Goal: Task Accomplishment & Management: Use online tool/utility

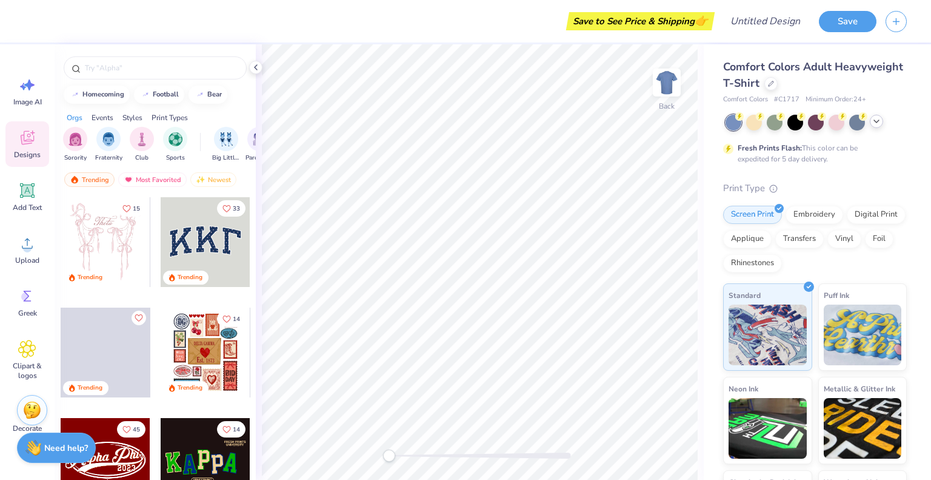
click at [876, 121] on polyline at bounding box center [876, 121] width 5 height 2
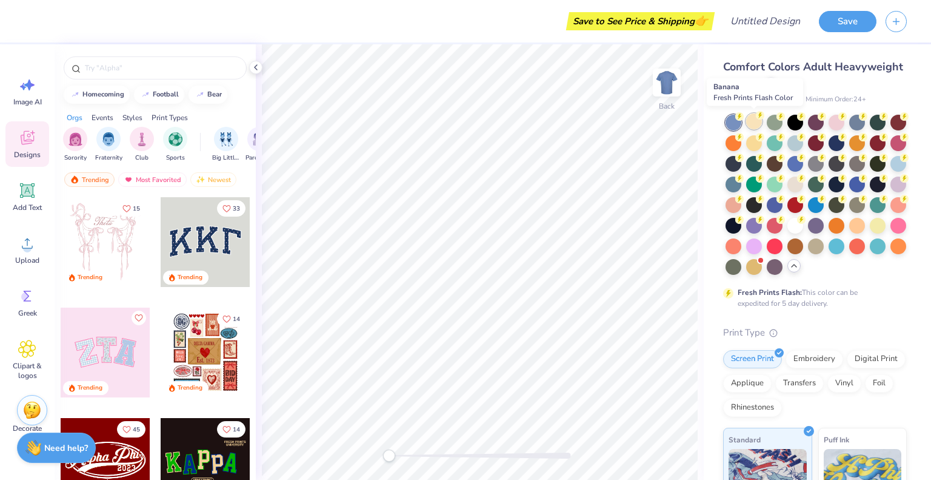
click at [749, 118] on div at bounding box center [754, 121] width 16 height 16
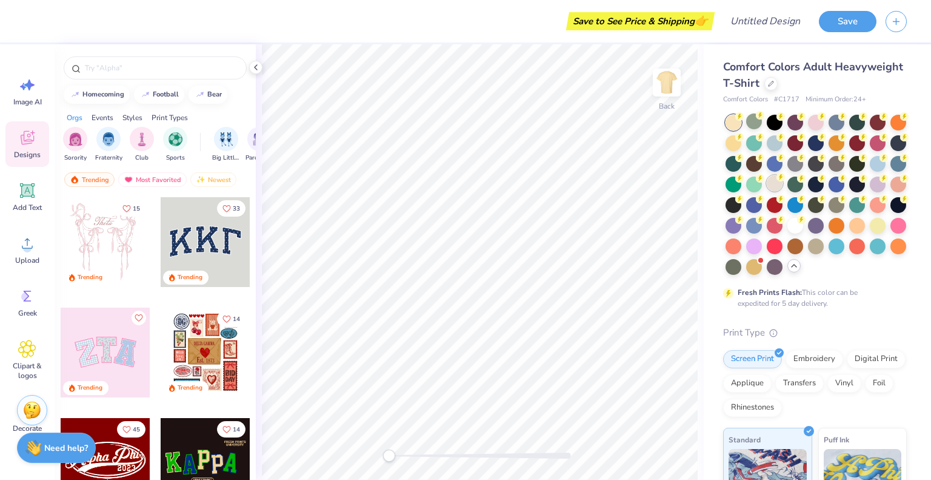
click at [783, 183] on div at bounding box center [775, 183] width 16 height 16
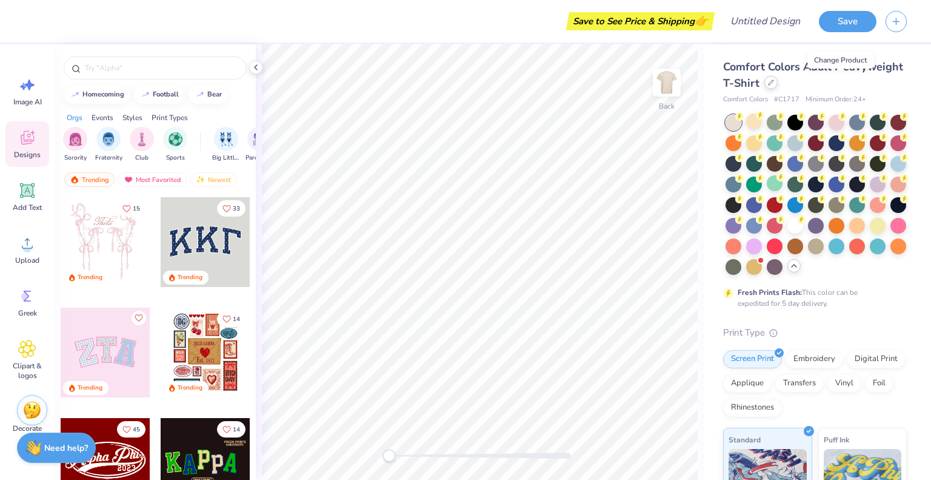
click at [778, 87] on div at bounding box center [771, 82] width 13 height 13
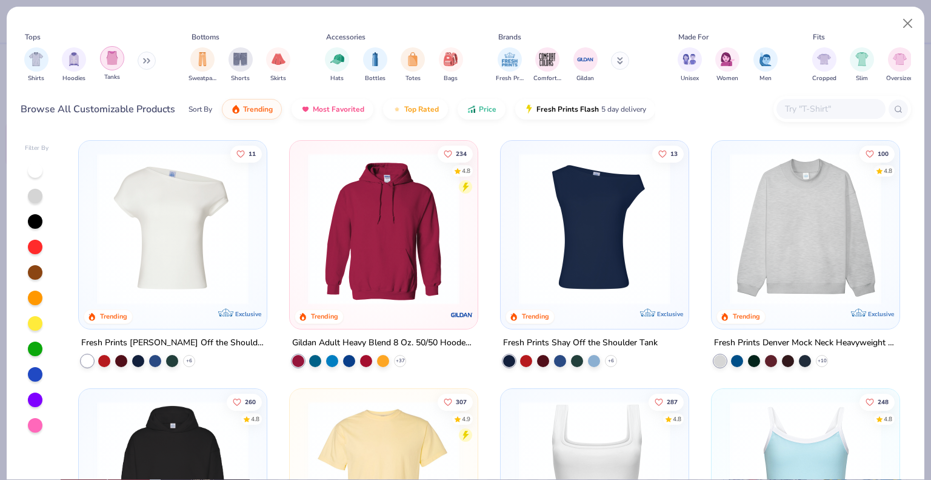
click at [116, 61] on img "filter for Tanks" at bounding box center [112, 58] width 13 height 14
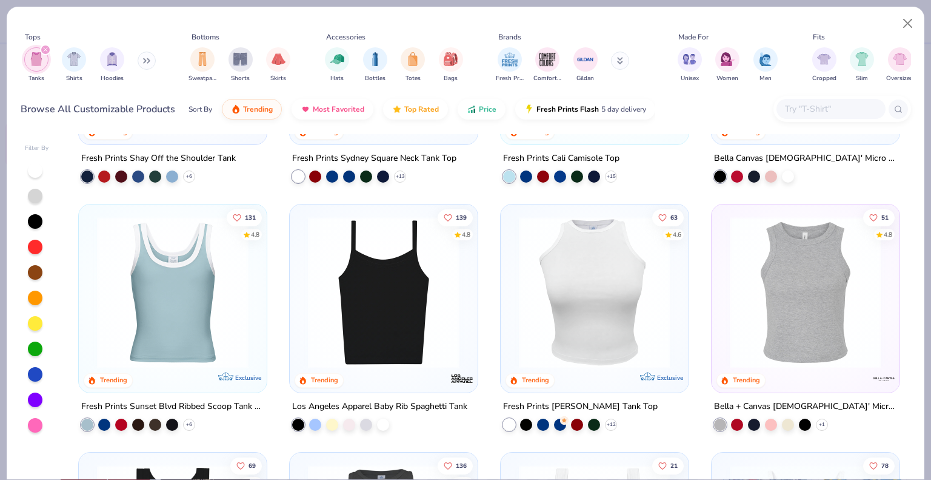
scroll to position [199, 0]
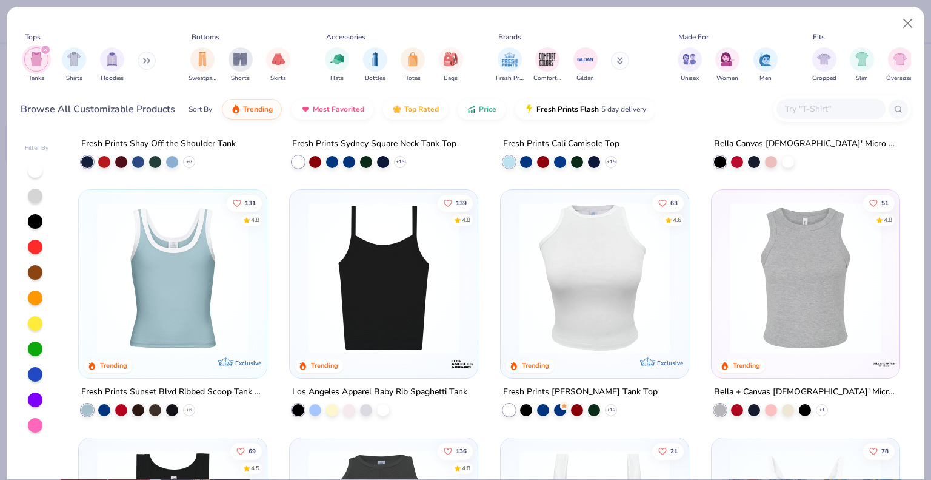
drag, startPoint x: 466, startPoint y: 311, endPoint x: 457, endPoint y: 209, distance: 102.9
click at [457, 209] on div "139 4.8 Trending" at bounding box center [384, 284] width 188 height 188
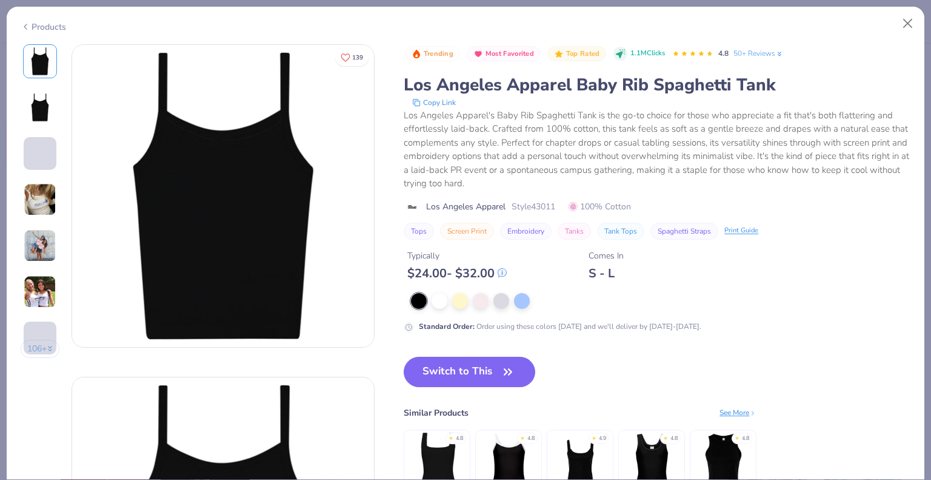
scroll to position [72, 0]
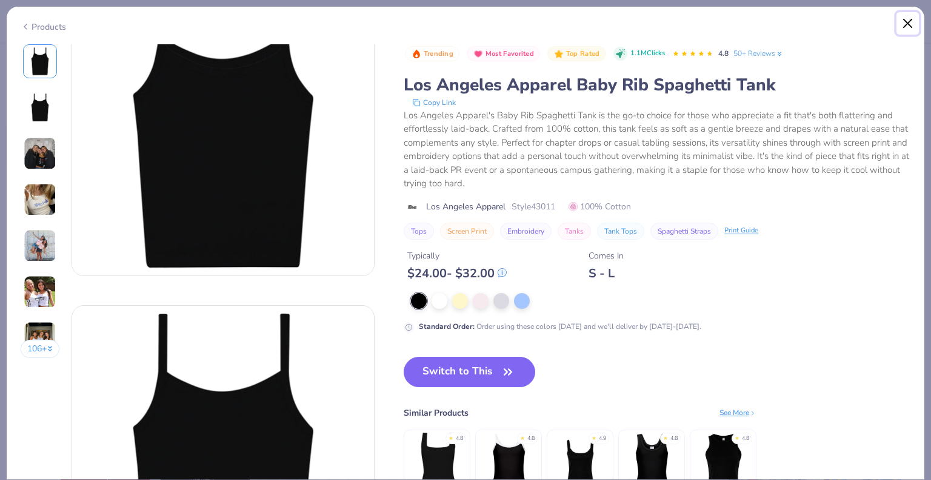
click at [907, 21] on button "Close" at bounding box center [908, 23] width 23 height 23
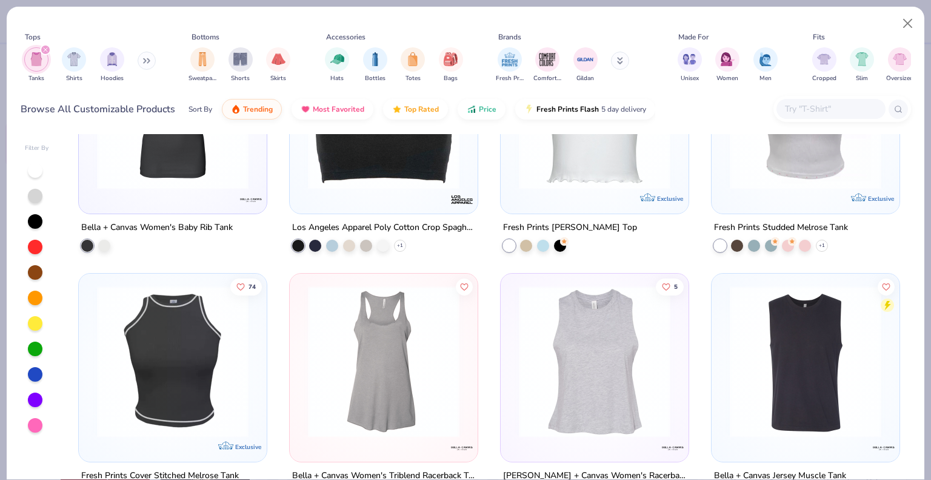
scroll to position [1336, 0]
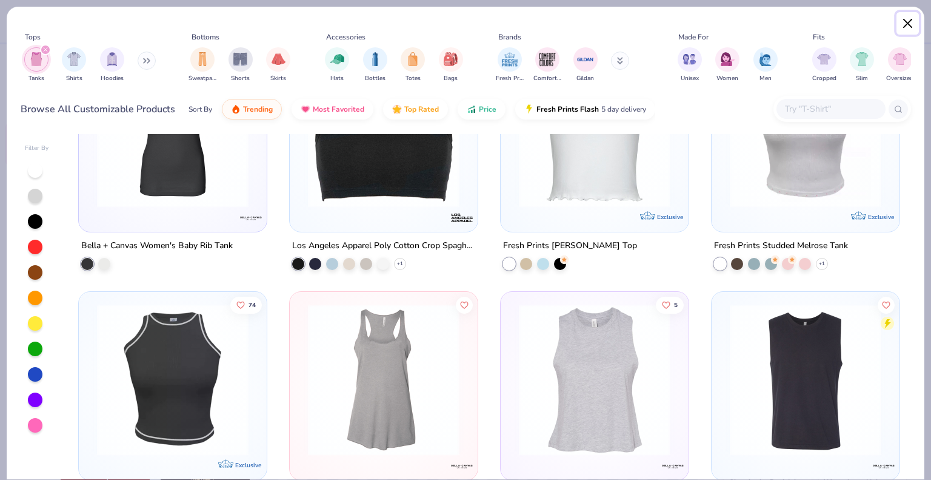
click at [904, 28] on button "Close" at bounding box center [908, 23] width 23 height 23
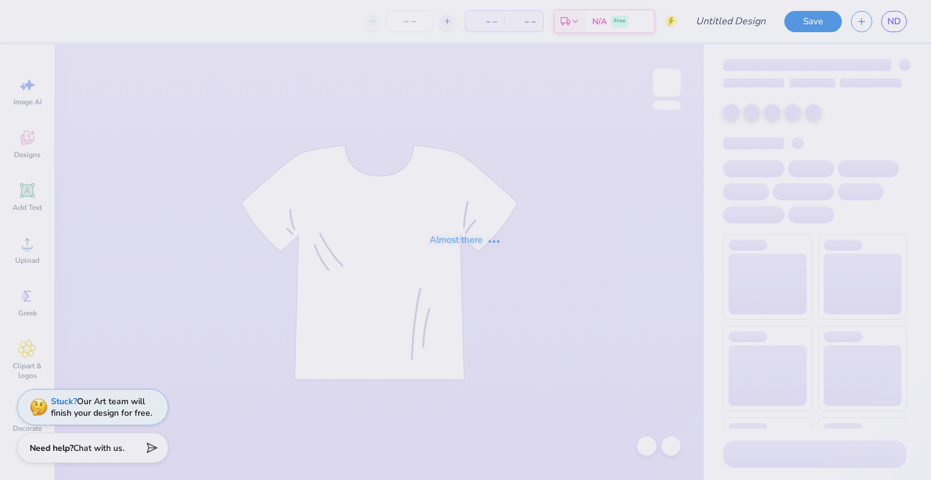
type input "Oasis color option"
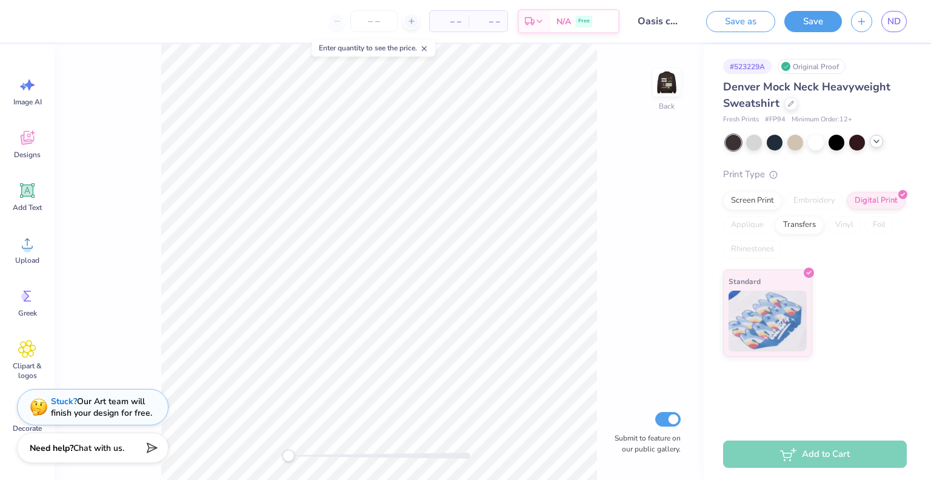
click at [879, 147] on div at bounding box center [816, 143] width 181 height 16
click at [874, 140] on polyline at bounding box center [876, 141] width 5 height 2
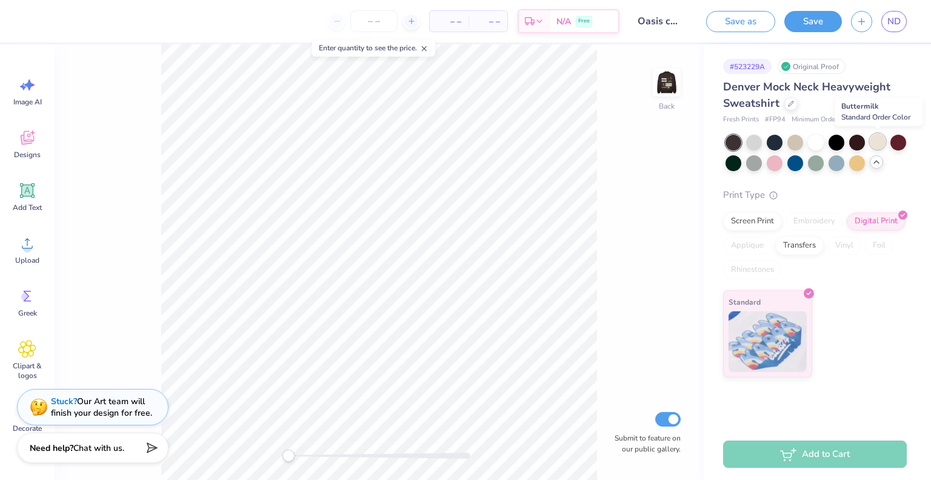
click at [874, 144] on div at bounding box center [878, 141] width 16 height 16
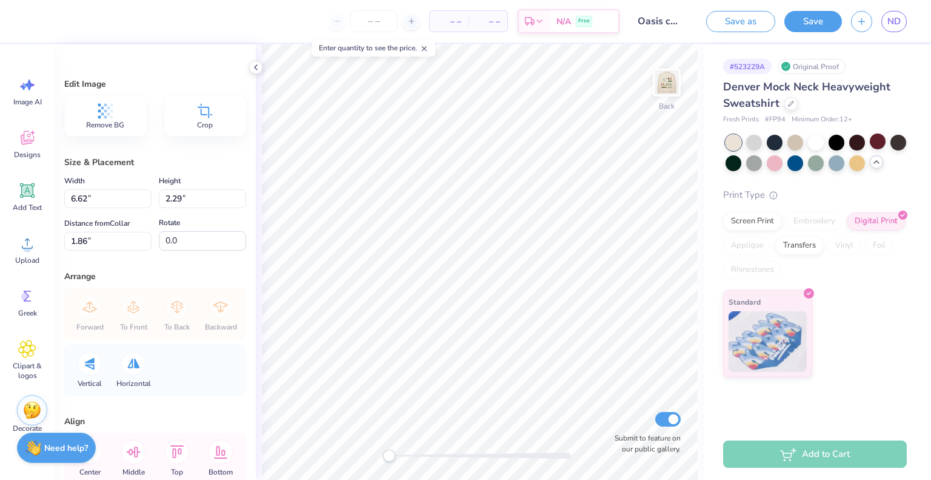
type input "13.60"
type input "4.70"
click at [674, 77] on img at bounding box center [667, 82] width 49 height 49
click at [674, 77] on img at bounding box center [667, 82] width 24 height 24
click at [895, 138] on div at bounding box center [899, 141] width 16 height 16
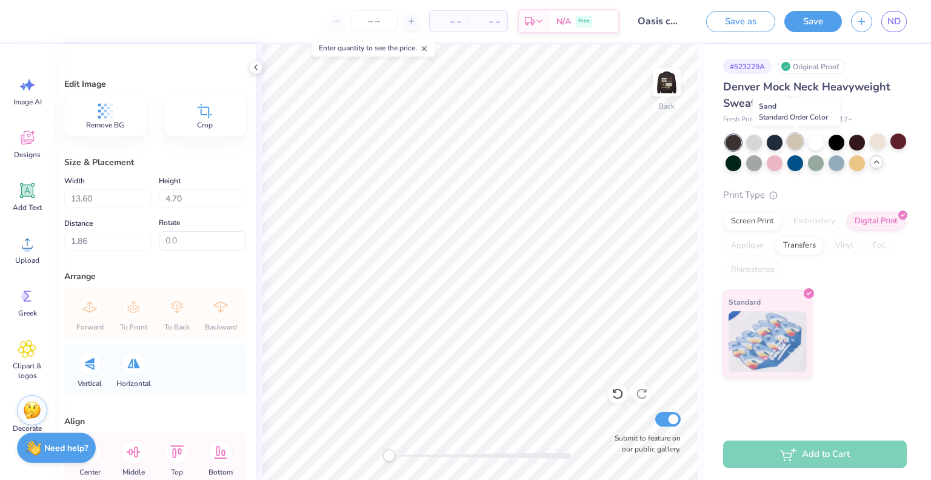
click at [791, 142] on div at bounding box center [796, 141] width 16 height 16
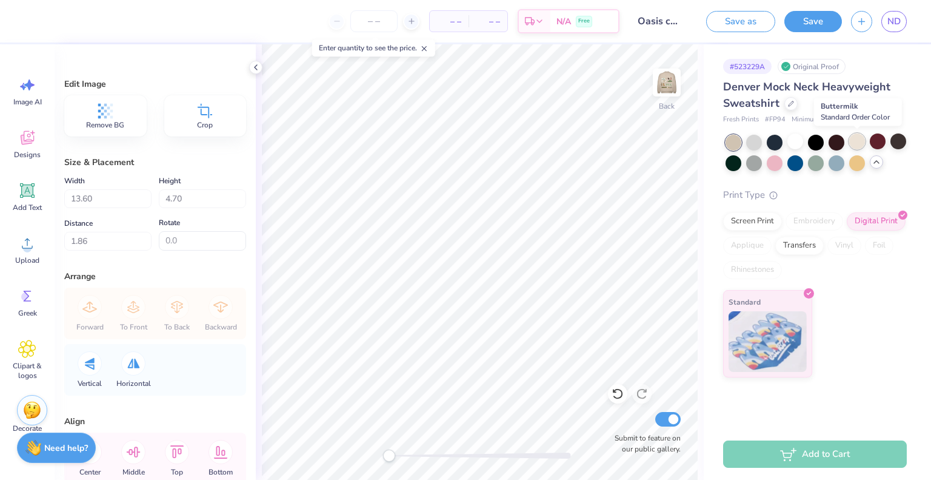
click at [855, 143] on div at bounding box center [858, 141] width 16 height 16
click at [754, 144] on div at bounding box center [754, 141] width 16 height 16
click at [668, 82] on img at bounding box center [667, 82] width 49 height 49
click at [668, 82] on img at bounding box center [667, 82] width 24 height 24
click at [900, 145] on div at bounding box center [899, 141] width 16 height 16
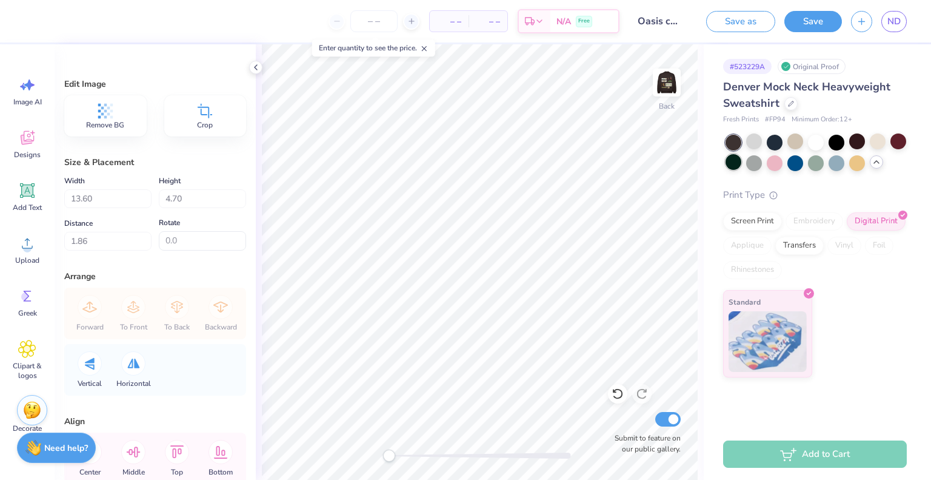
type input "3.91"
click at [252, 72] on icon at bounding box center [256, 67] width 10 height 10
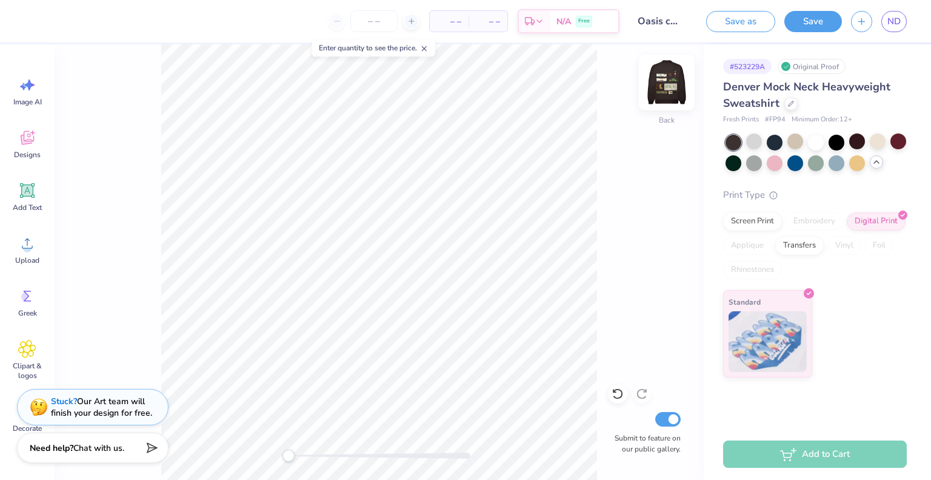
click at [665, 96] on img at bounding box center [667, 82] width 49 height 49
click at [665, 95] on img at bounding box center [667, 82] width 24 height 24
click at [837, 161] on div at bounding box center [837, 162] width 16 height 16
click at [834, 162] on div at bounding box center [837, 162] width 16 height 16
click at [683, 92] on img at bounding box center [667, 82] width 49 height 49
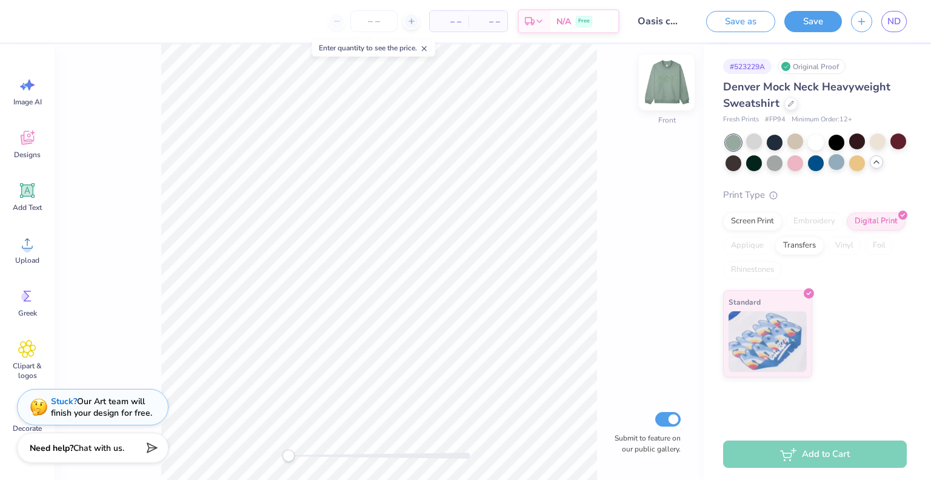
click at [680, 92] on div at bounding box center [667, 83] width 56 height 56
click at [671, 81] on img at bounding box center [667, 82] width 49 height 49
click at [671, 81] on img at bounding box center [667, 82] width 24 height 24
click at [813, 142] on div at bounding box center [816, 141] width 16 height 16
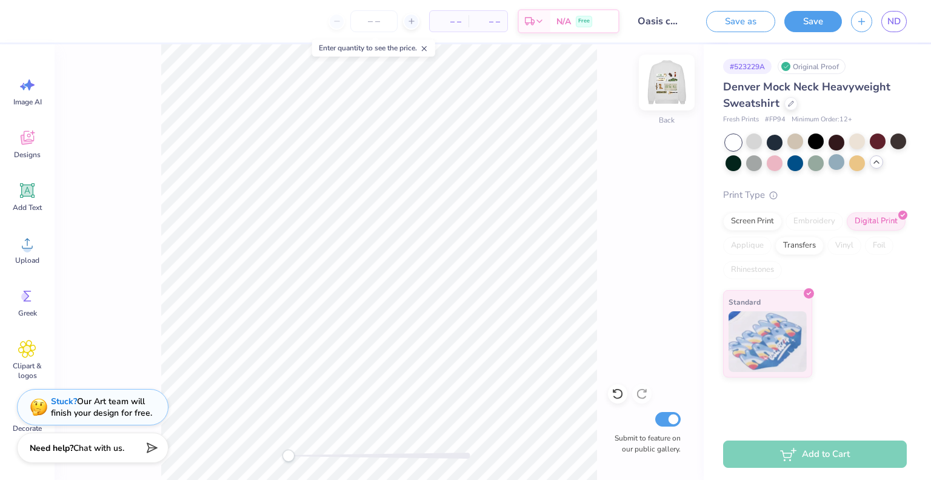
click at [674, 91] on img at bounding box center [667, 82] width 49 height 49
click at [674, 91] on img at bounding box center [667, 82] width 24 height 24
click at [858, 140] on div at bounding box center [858, 141] width 16 height 16
click at [665, 92] on img at bounding box center [667, 82] width 49 height 49
click at [665, 92] on img at bounding box center [667, 82] width 24 height 24
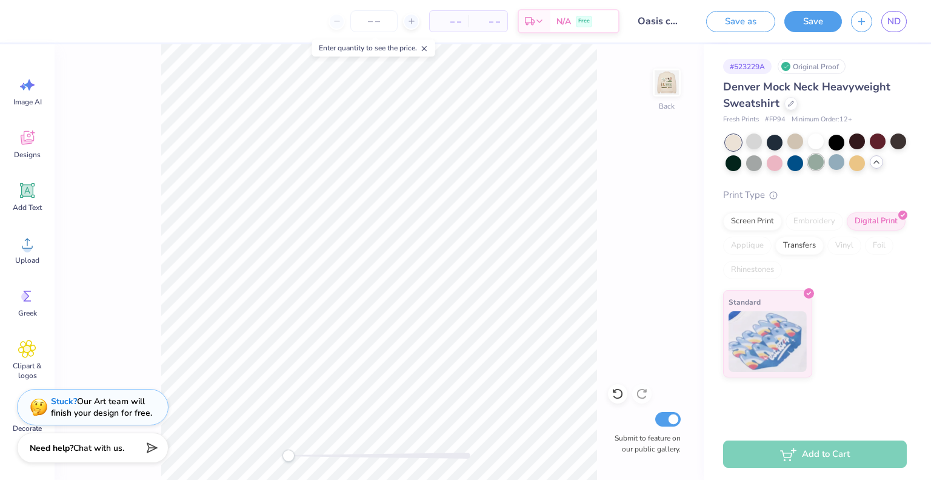
click at [817, 162] on div at bounding box center [816, 162] width 16 height 16
click at [731, 164] on div at bounding box center [734, 162] width 16 height 16
click at [749, 145] on div at bounding box center [754, 141] width 16 height 16
click at [665, 86] on img at bounding box center [667, 82] width 49 height 49
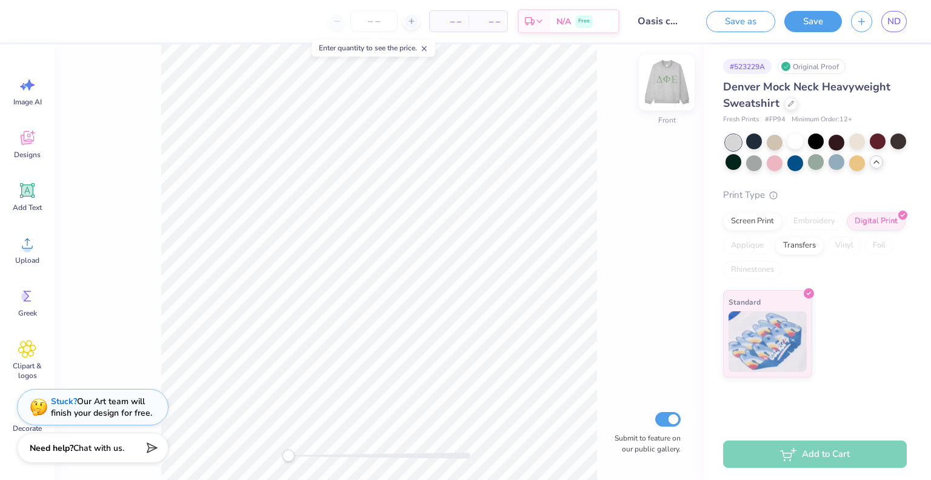
click at [665, 90] on img at bounding box center [667, 82] width 49 height 49
click at [854, 144] on div at bounding box center [858, 141] width 16 height 16
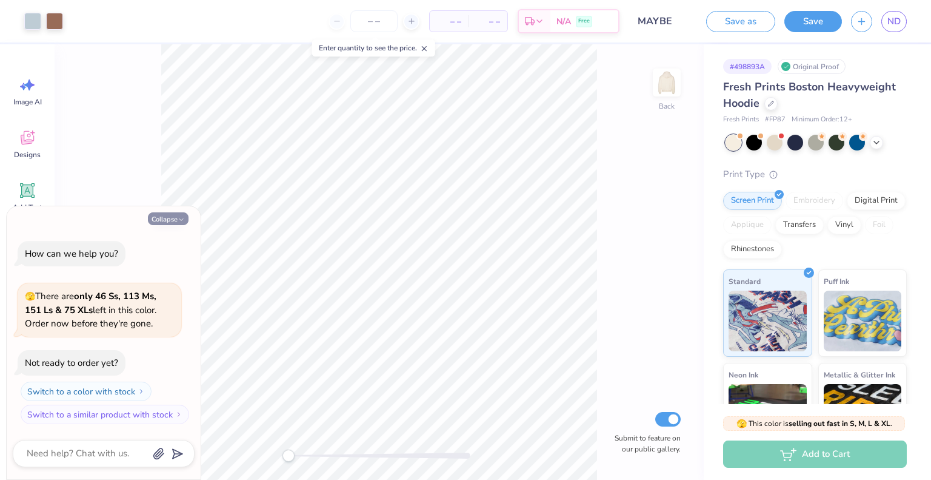
click at [169, 220] on button "Collapse" at bounding box center [168, 218] width 41 height 13
type textarea "x"
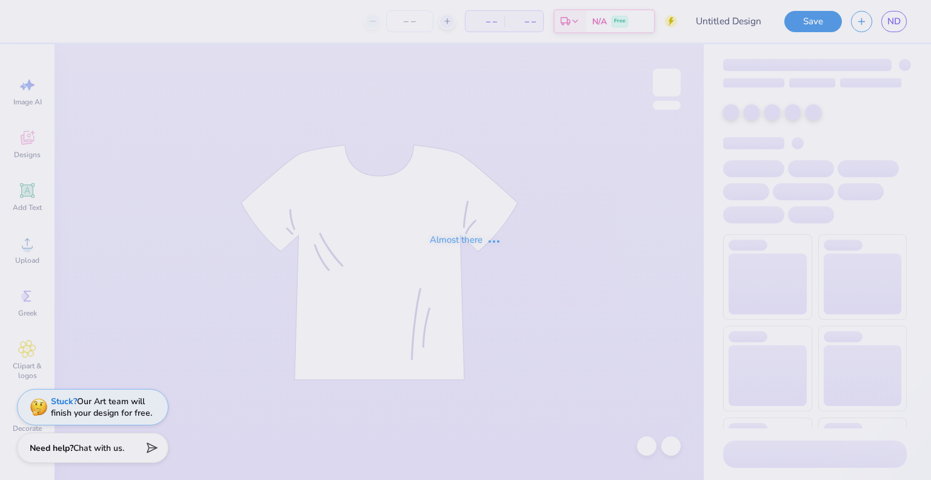
type input "Design 2"
type input "50"
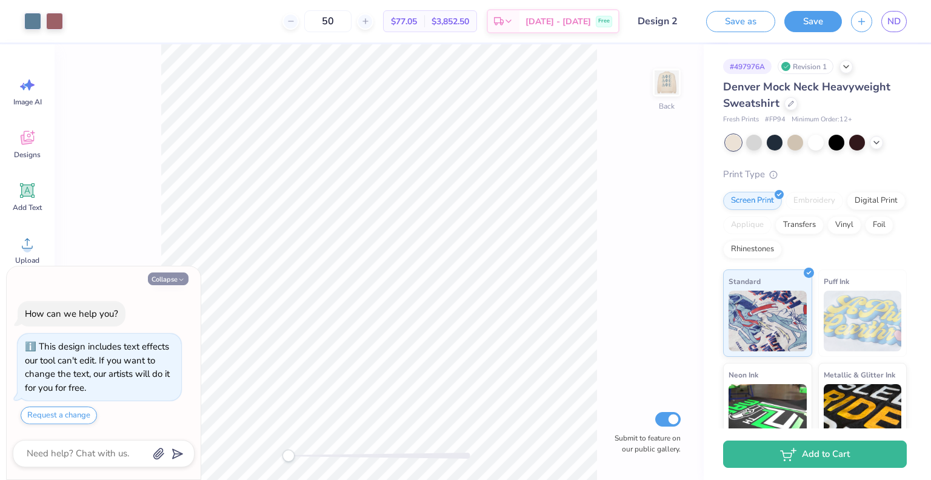
click at [181, 280] on polyline "button" at bounding box center [181, 279] width 4 height 2
type textarea "x"
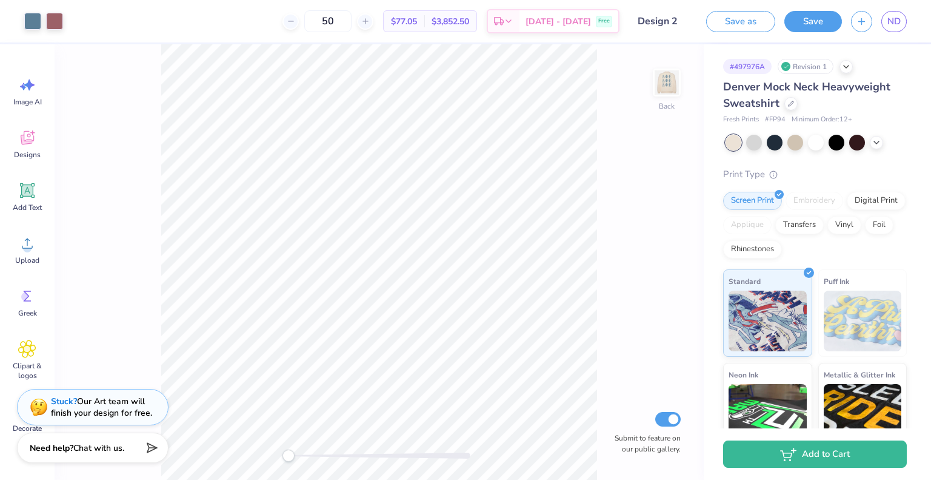
click at [744, 142] on div at bounding box center [816, 143] width 181 height 16
click at [751, 144] on div at bounding box center [754, 141] width 16 height 16
click at [801, 141] on div at bounding box center [796, 141] width 16 height 16
click at [874, 139] on icon at bounding box center [877, 141] width 10 height 10
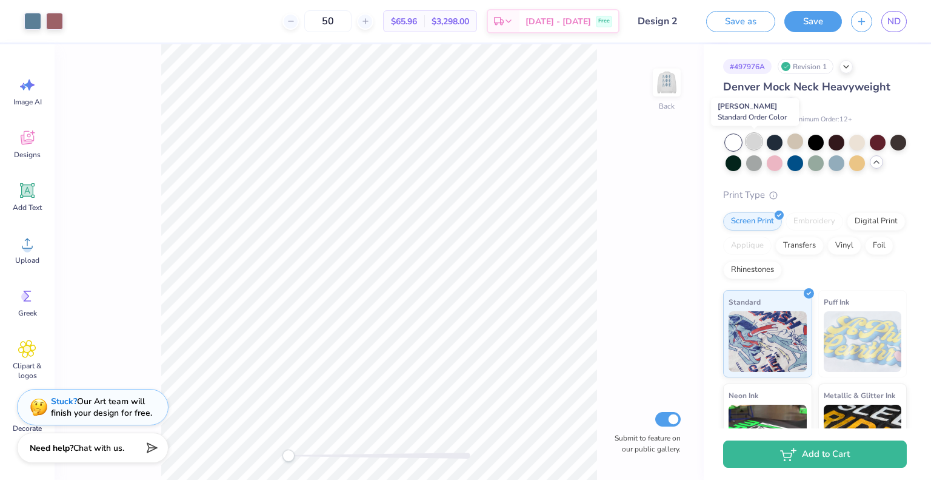
click at [750, 140] on div at bounding box center [754, 141] width 16 height 16
click at [859, 143] on div at bounding box center [858, 141] width 16 height 16
click at [756, 142] on div at bounding box center [754, 141] width 16 height 16
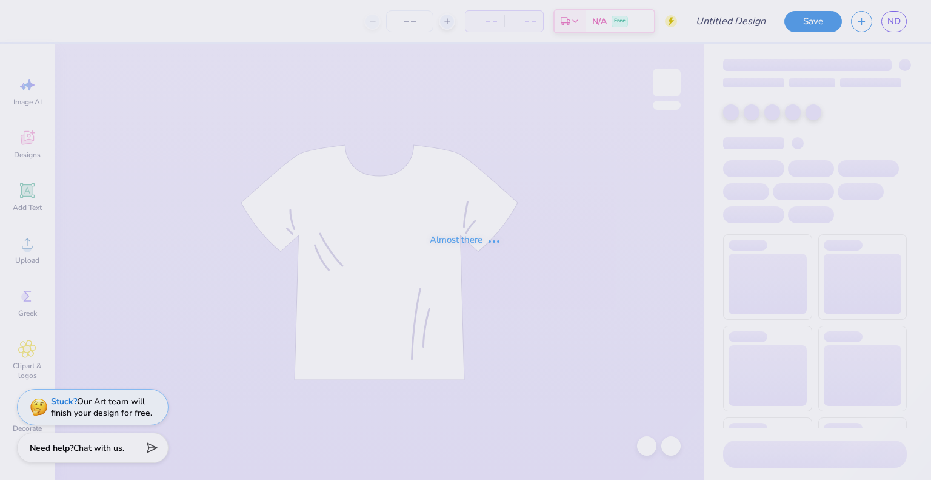
type input "Oasis color option"
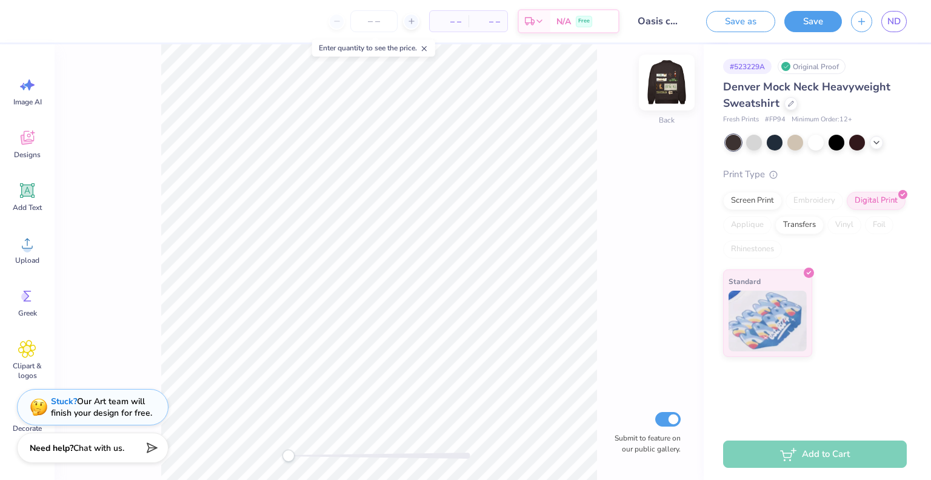
click at [668, 89] on img at bounding box center [667, 82] width 49 height 49
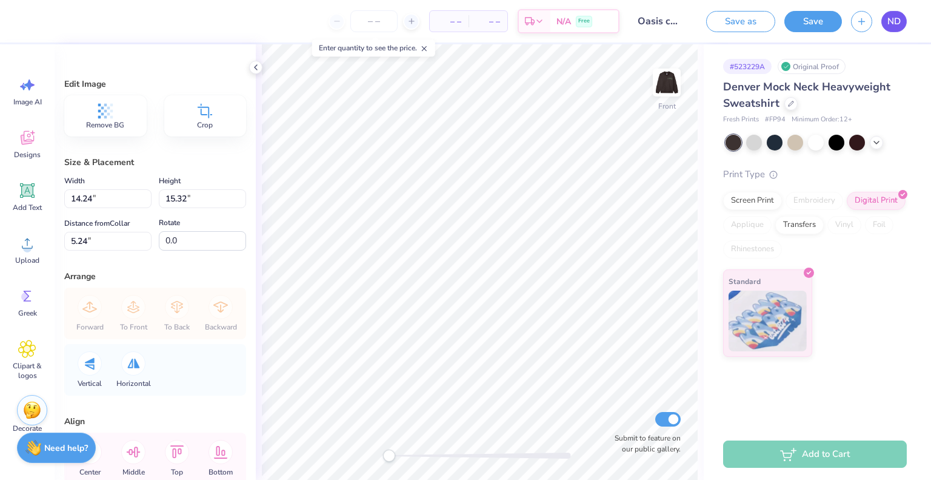
click at [897, 22] on span "ND" at bounding box center [894, 22] width 13 height 14
click at [671, 82] on img at bounding box center [667, 82] width 49 height 49
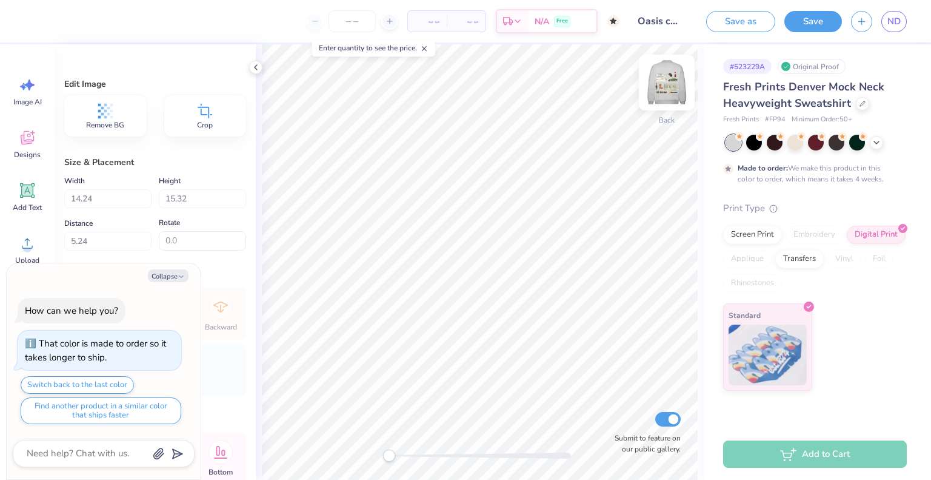
click at [662, 83] on img at bounding box center [667, 82] width 49 height 49
click at [662, 83] on img at bounding box center [667, 82] width 24 height 24
click at [876, 144] on icon at bounding box center [877, 141] width 10 height 10
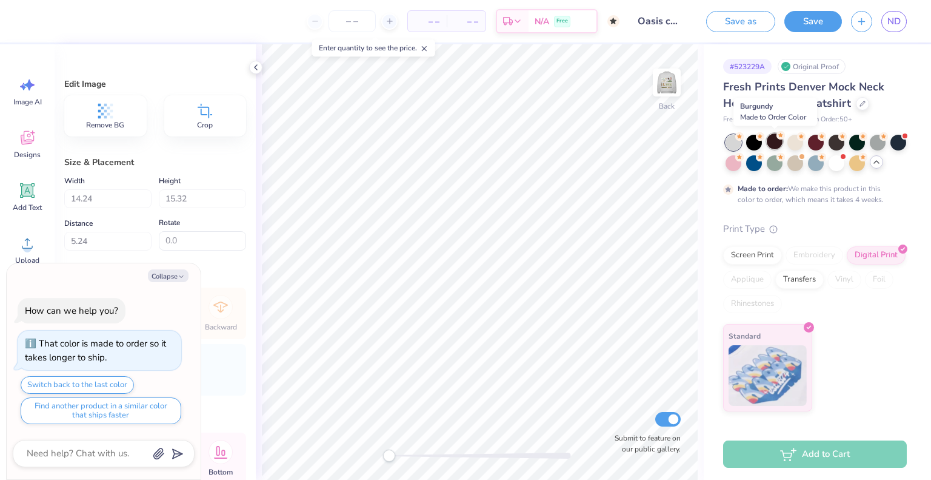
click at [776, 142] on div at bounding box center [775, 141] width 16 height 16
click at [794, 143] on div at bounding box center [796, 141] width 16 height 16
type textarea "x"
type input "6.62"
type input "2.29"
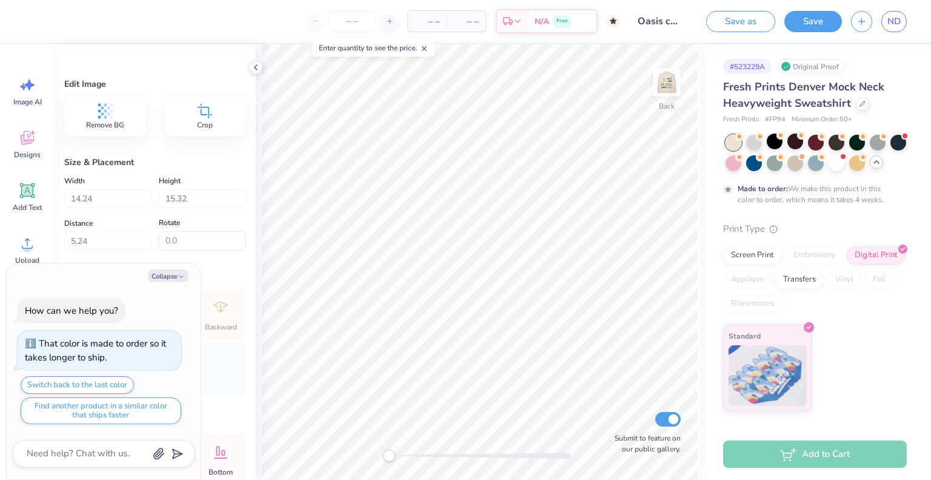
type input "1.86"
type textarea "x"
type input "10.69"
type input "3.69"
type input "2.54"
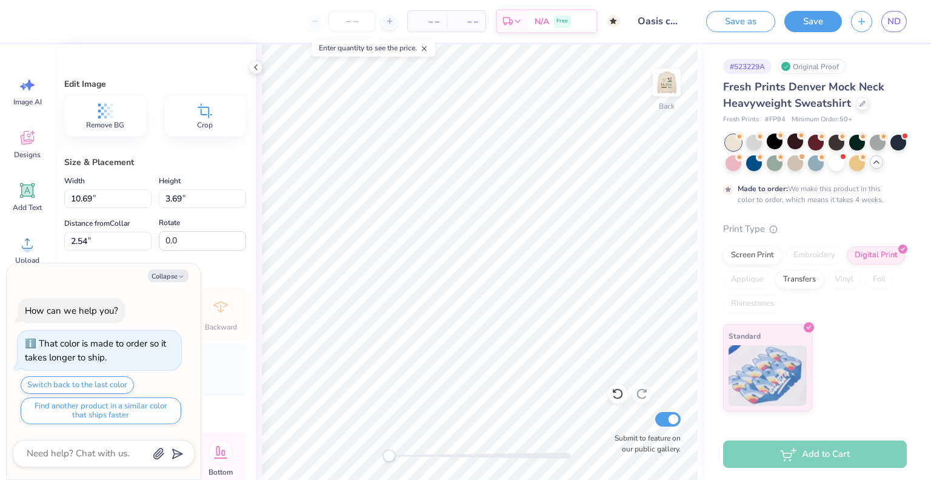
type textarea "x"
type input "3.49"
type textarea "x"
type input "11.87"
type input "4.10"
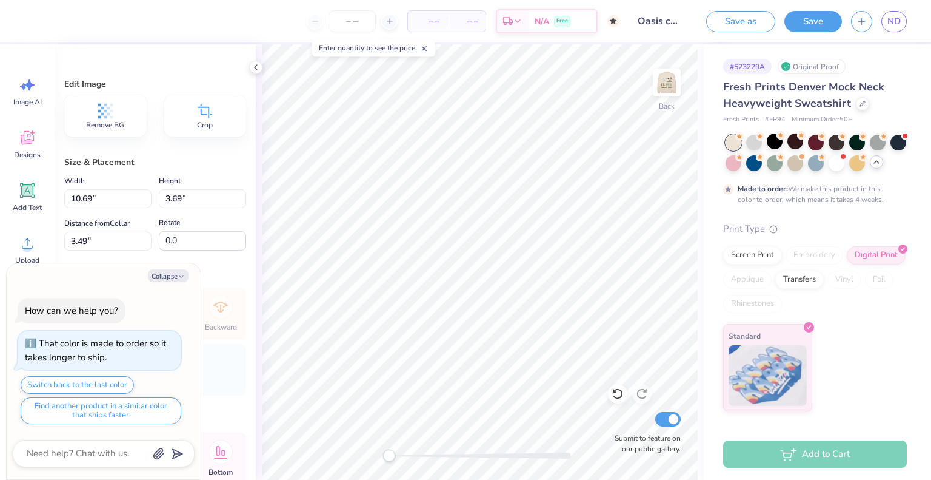
type input "3.08"
click at [810, 19] on button "Save" at bounding box center [814, 19] width 58 height 21
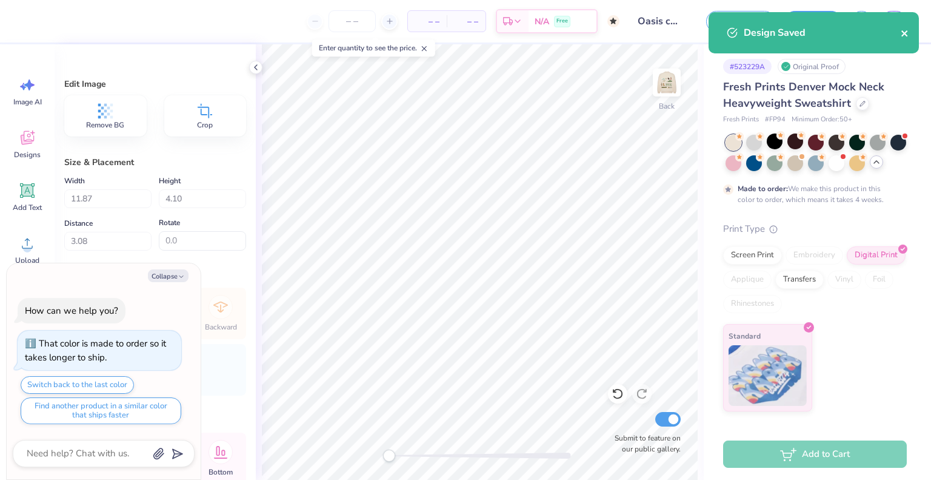
click at [904, 33] on icon "close" at bounding box center [905, 33] width 6 height 6
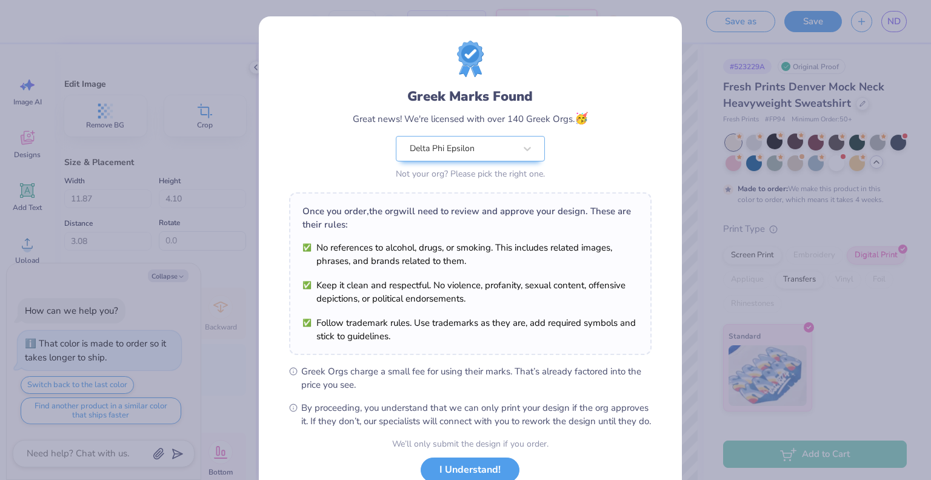
click at [894, 15] on div "Design Saved" at bounding box center [813, 12] width 215 height 5
click at [894, 24] on div "Greek Marks Found Great news! We're licensed with over 140 Greek Orgs. 🥳 Delta …" at bounding box center [465, 240] width 931 height 480
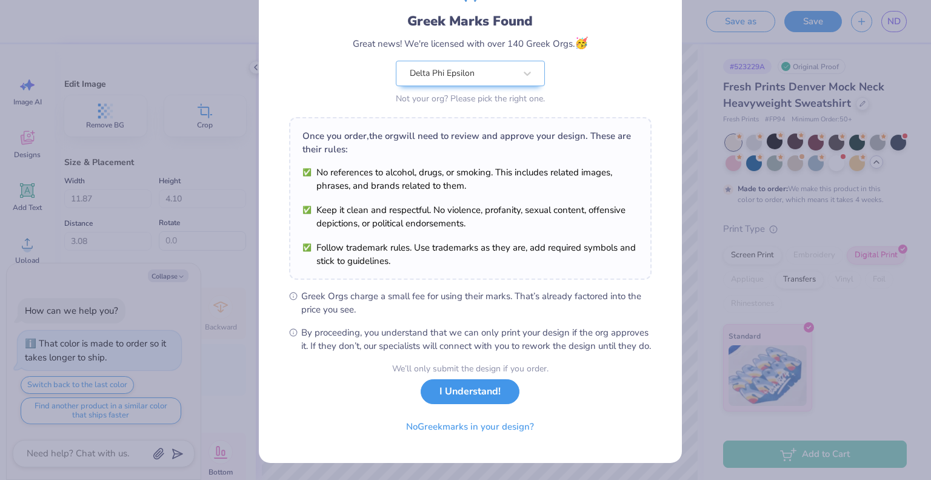
click at [474, 395] on button "I Understand!" at bounding box center [470, 391] width 99 height 25
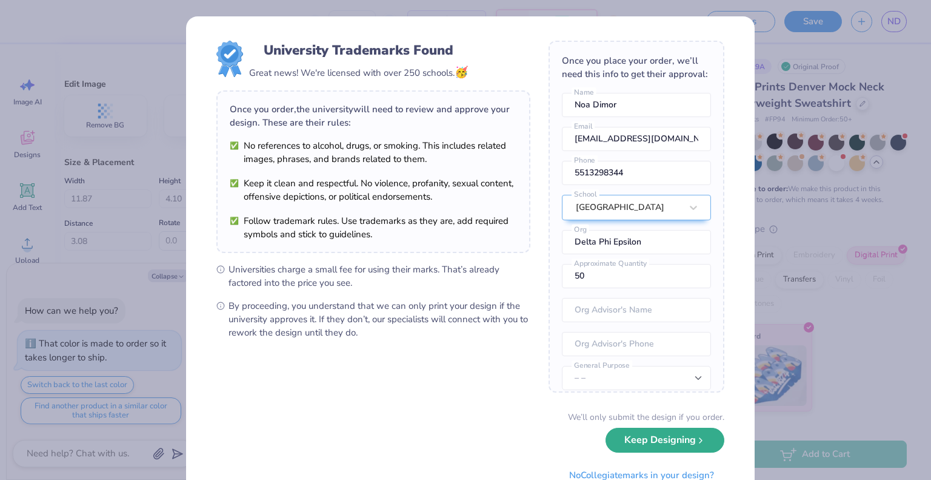
click at [658, 440] on button "Keep Designing" at bounding box center [665, 439] width 119 height 25
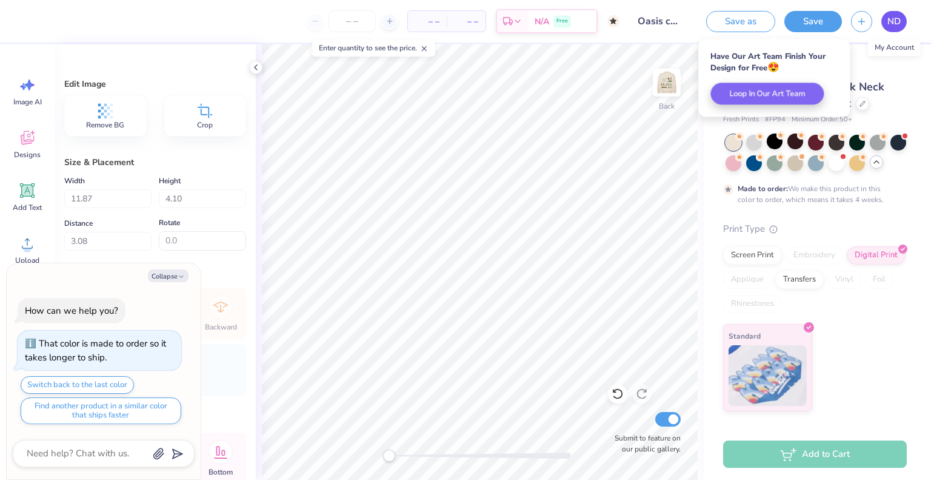
click at [895, 21] on span "ND" at bounding box center [894, 22] width 13 height 14
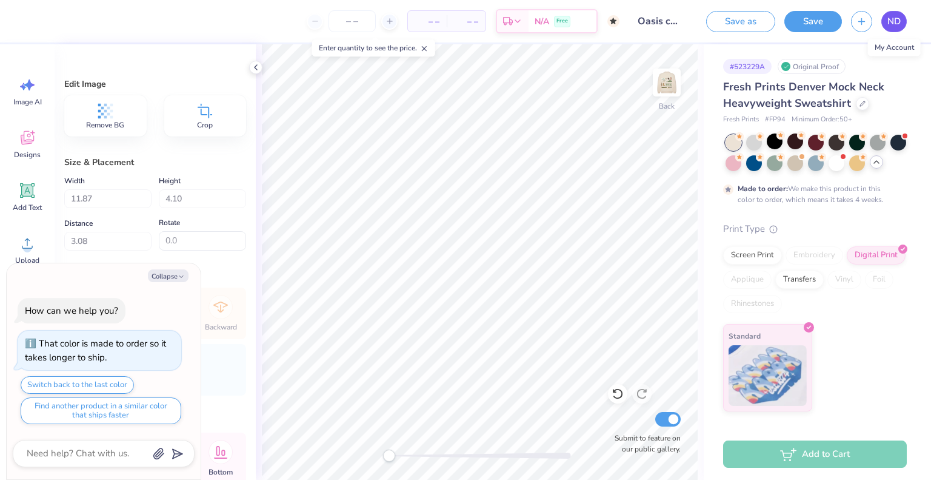
click at [898, 24] on span "ND" at bounding box center [894, 22] width 13 height 14
click at [659, 75] on img at bounding box center [667, 82] width 49 height 49
click at [665, 80] on img at bounding box center [667, 82] width 49 height 49
type textarea "x"
type input "3.00"
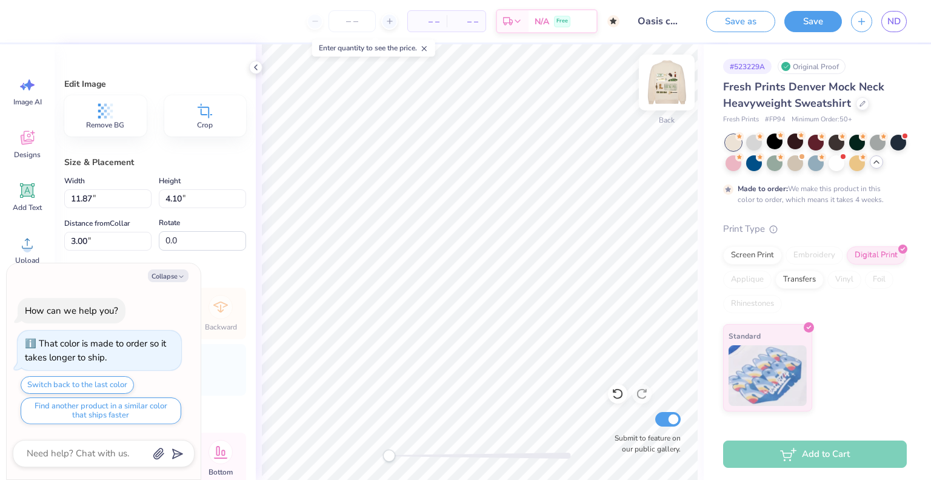
type textarea "x"
type input "5.85"
type input "2.02"
type input "5.08"
click at [800, 26] on button "Save" at bounding box center [814, 19] width 58 height 21
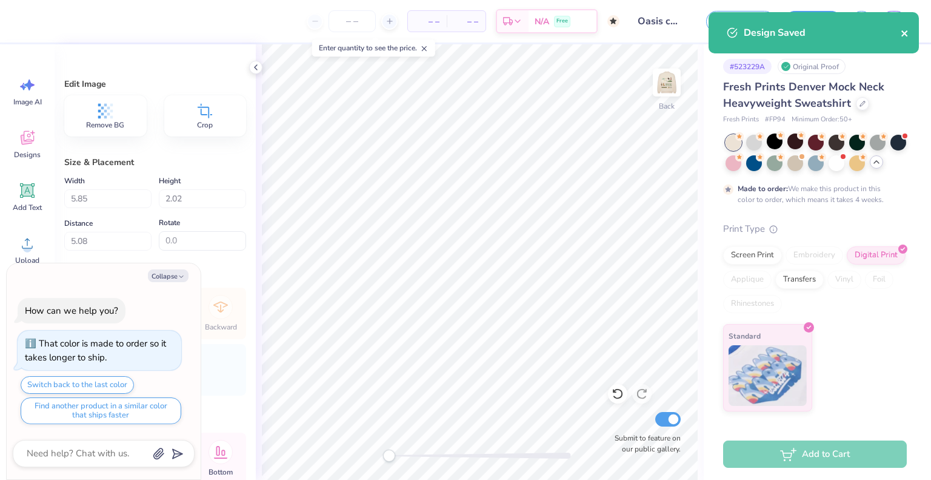
click at [907, 36] on icon "close" at bounding box center [905, 33] width 6 height 6
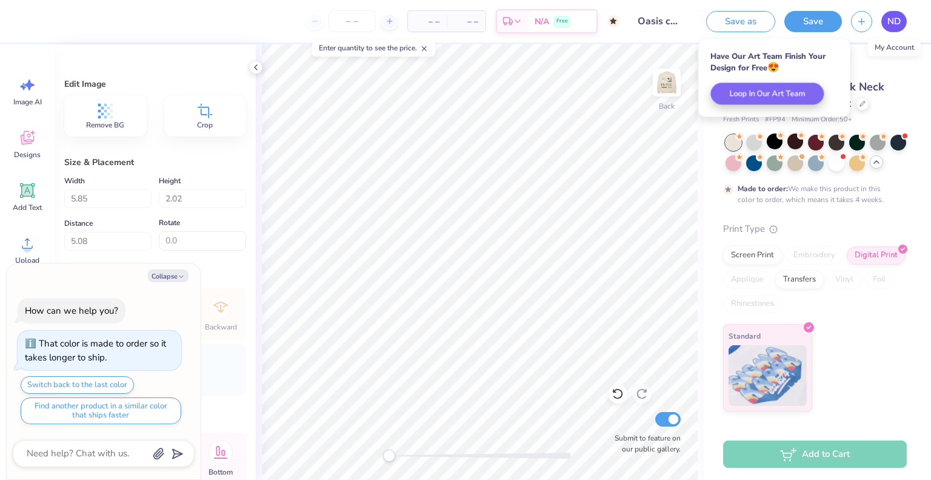
click at [892, 20] on span "ND" at bounding box center [894, 22] width 13 height 14
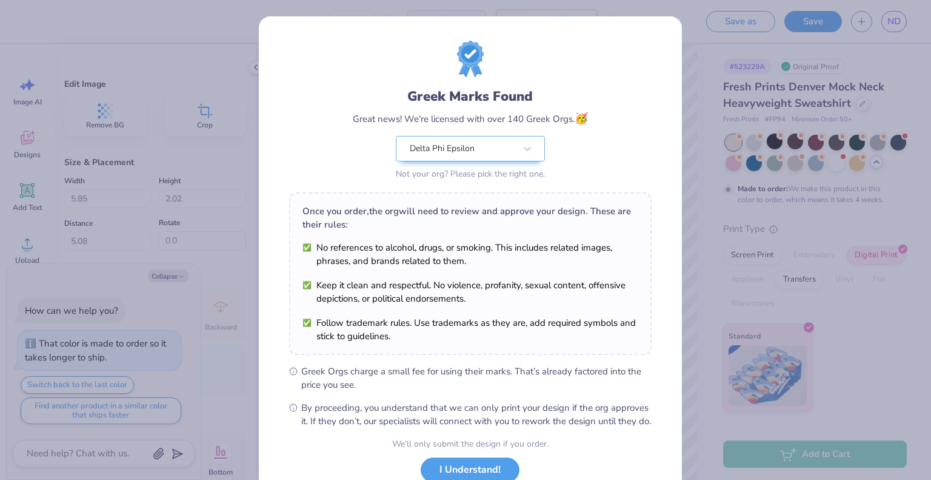
scroll to position [87, 0]
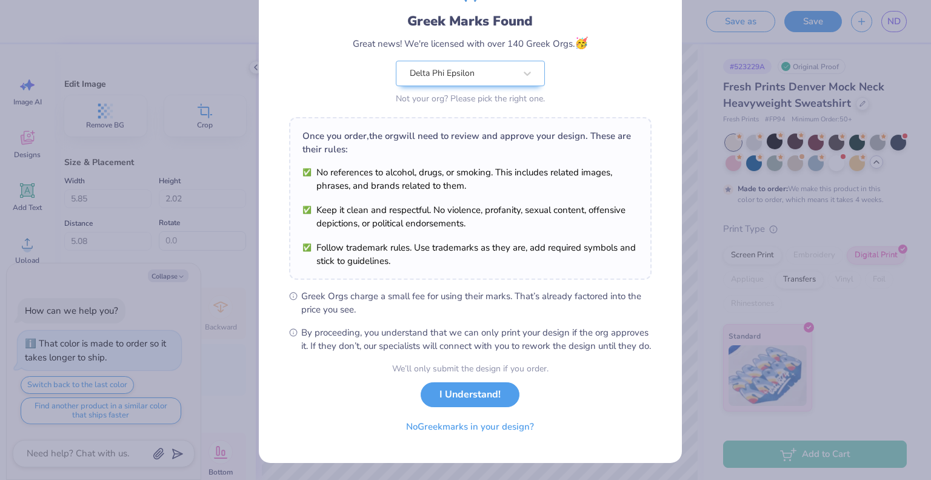
click at [768, 285] on div "Greek Marks Found Great news! We're licensed with over 140 Greek Orgs. 🥳 Delta …" at bounding box center [465, 240] width 931 height 480
click at [463, 396] on button "I Understand!" at bounding box center [470, 391] width 99 height 25
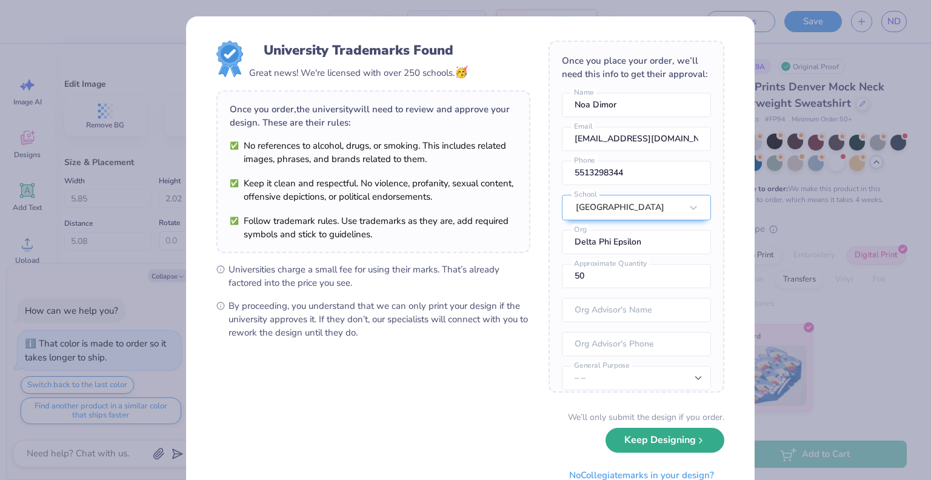
click at [667, 432] on button "Keep Designing" at bounding box center [665, 439] width 119 height 25
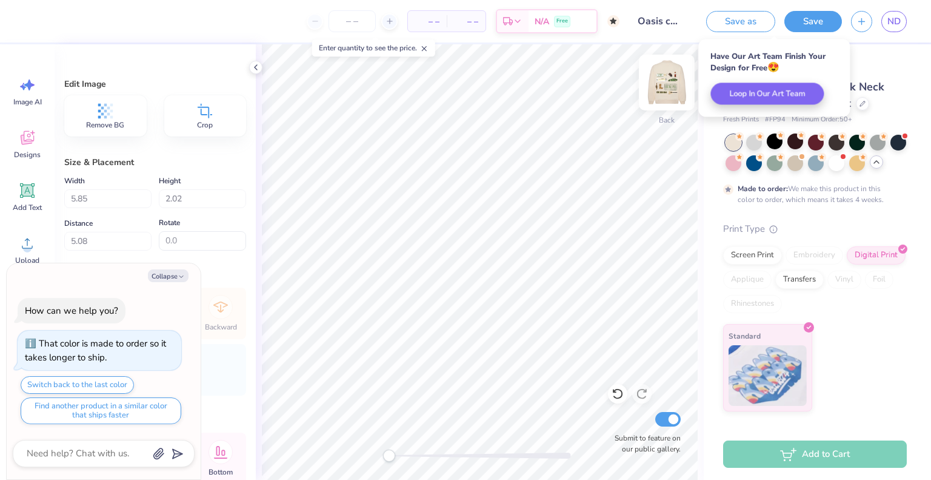
click at [665, 85] on img at bounding box center [667, 82] width 49 height 49
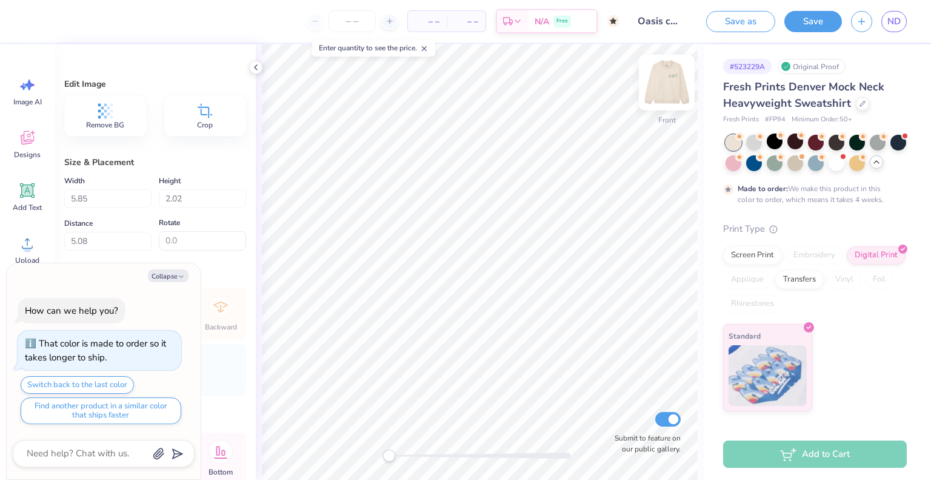
click at [666, 90] on img at bounding box center [667, 82] width 49 height 49
click at [169, 278] on button "Collapse" at bounding box center [168, 275] width 41 height 13
type textarea "x"
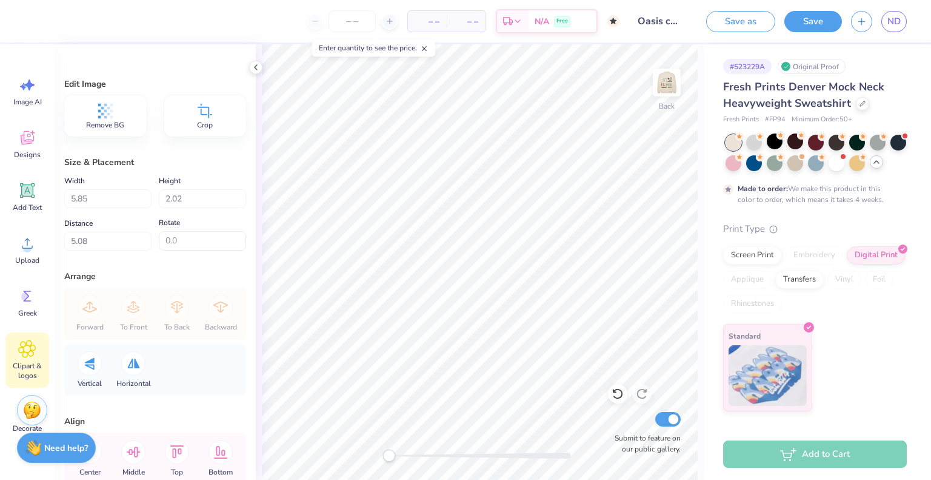
scroll to position [15, 0]
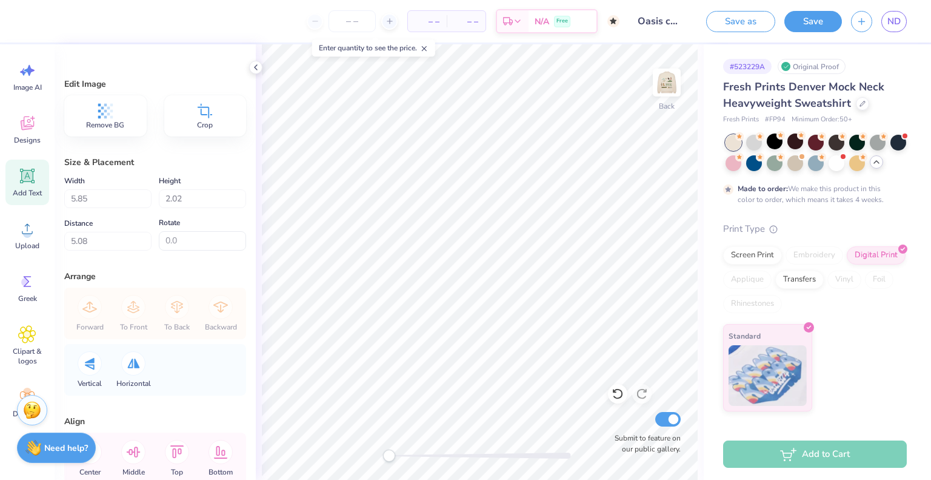
click at [29, 179] on icon at bounding box center [28, 176] width 12 height 12
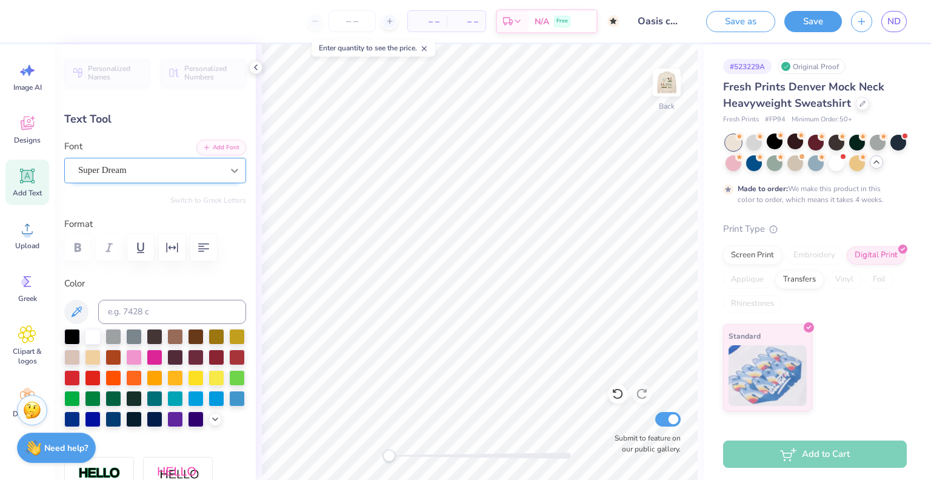
scroll to position [10, 2]
type textarea "d"
type textarea "DELTA PHI EPSILON"
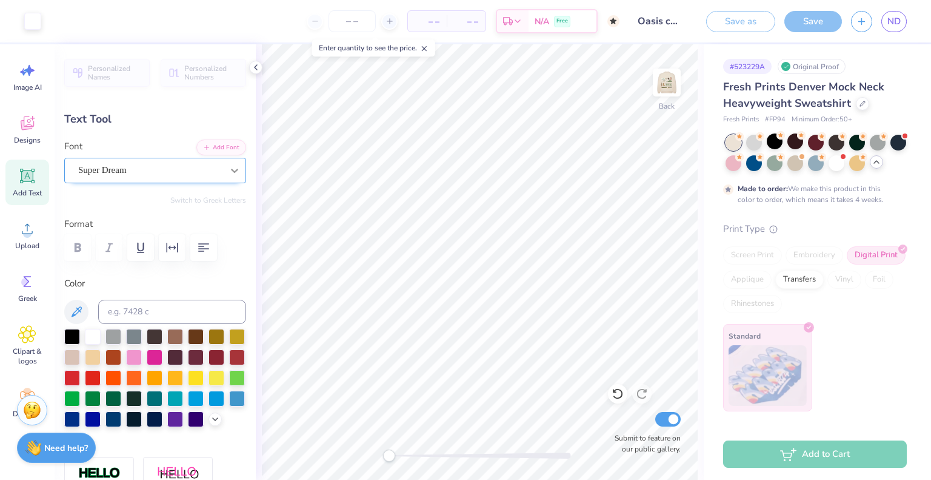
type input "16.27"
type input "1.37"
type input "9.31"
click at [176, 172] on div "Super Dream" at bounding box center [150, 170] width 147 height 19
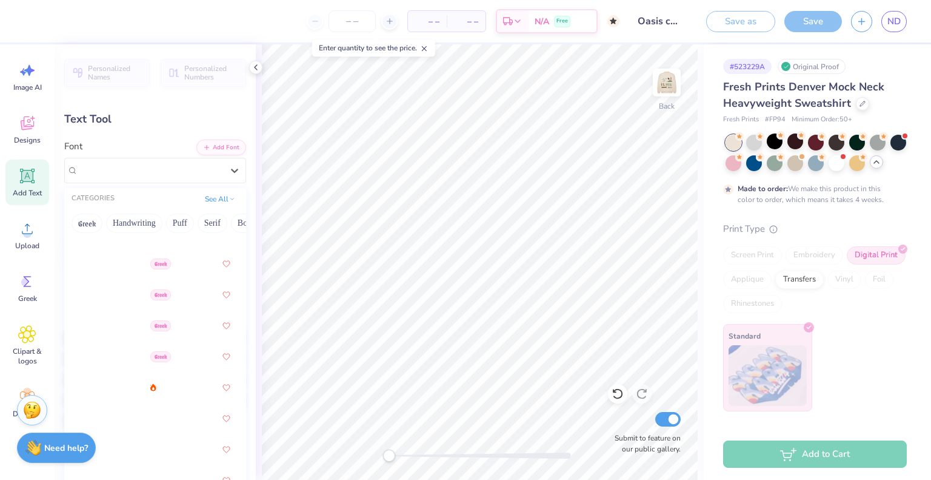
scroll to position [286, 0]
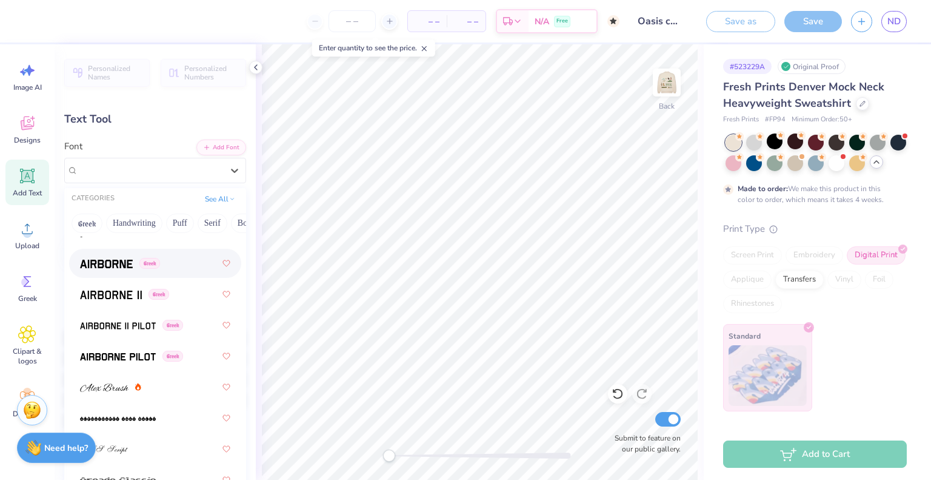
click at [109, 262] on img at bounding box center [106, 264] width 53 height 8
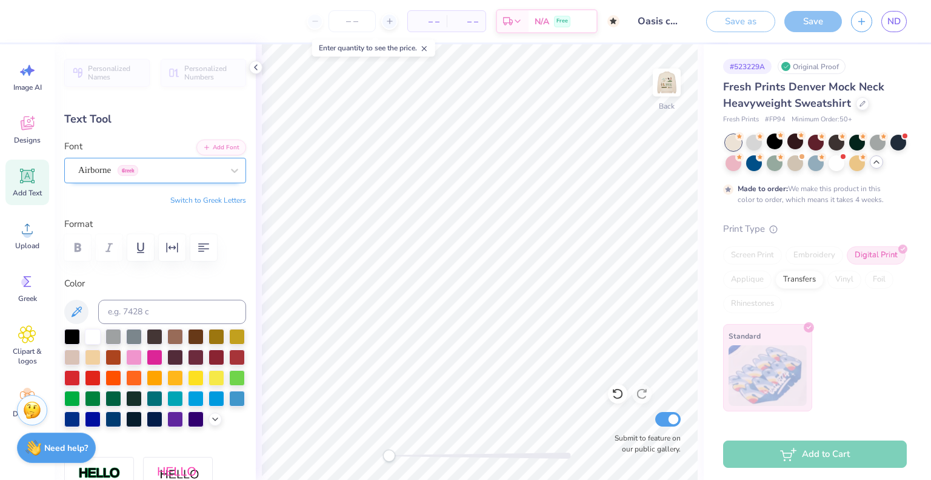
click at [182, 170] on div "Airborne Greek" at bounding box center [150, 170] width 147 height 19
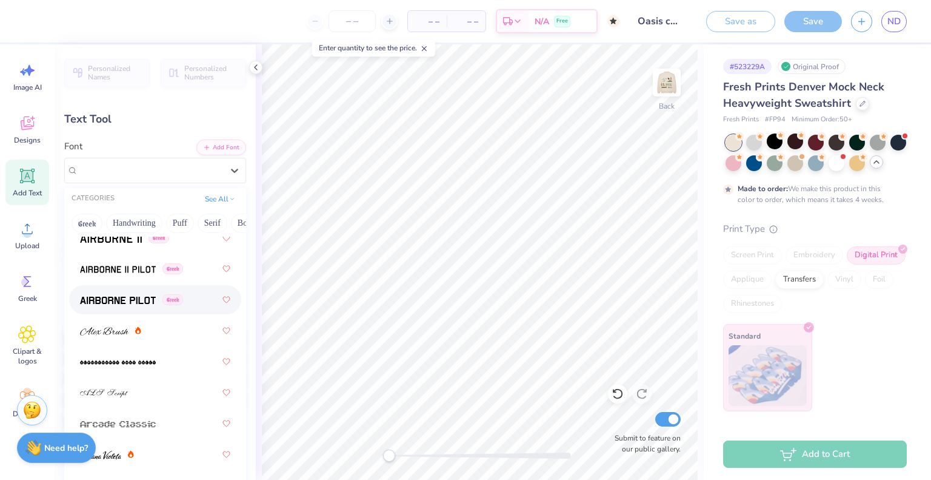
scroll to position [343, 0]
click at [131, 300] on img at bounding box center [118, 299] width 76 height 8
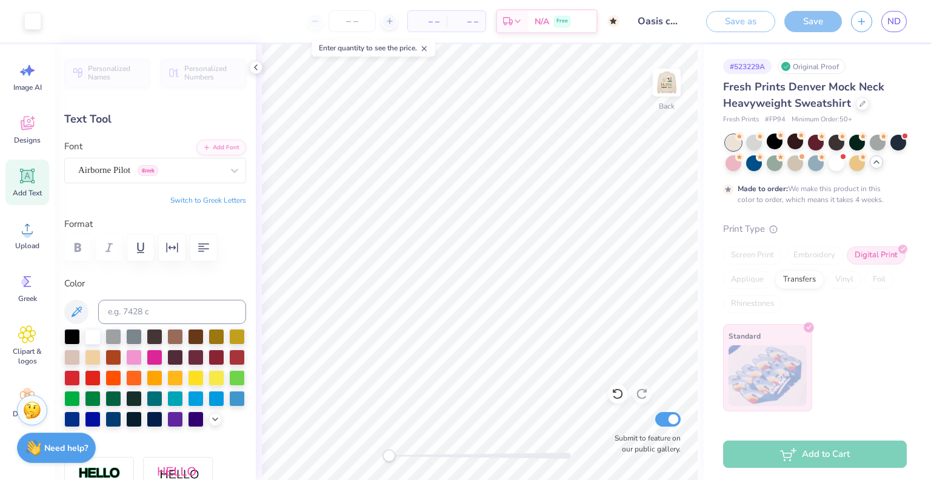
type input "5.96"
click at [213, 176] on div "Airborne Pilot Greek" at bounding box center [150, 170] width 147 height 19
type textarea "DELTA PHI EPSILON"
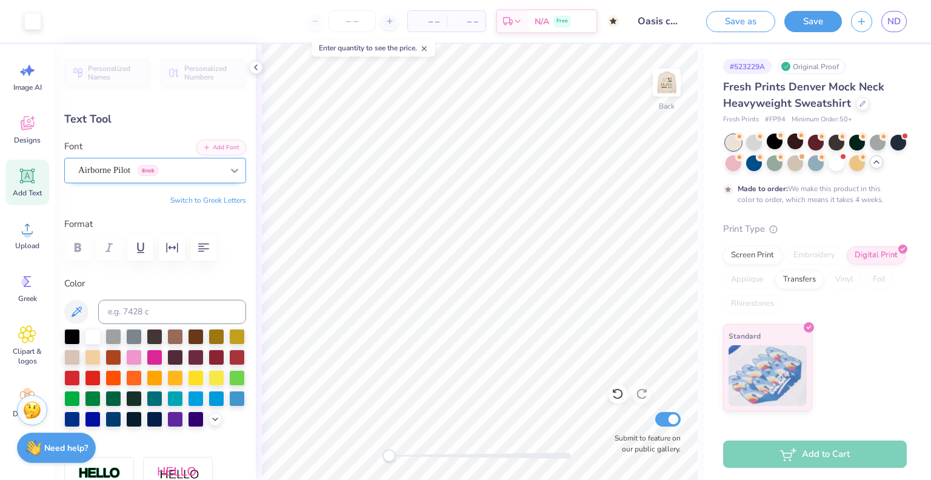
type input "8.31"
type input "3.59"
type input "4.85"
type textarea "DELTA PHI EPSILON"
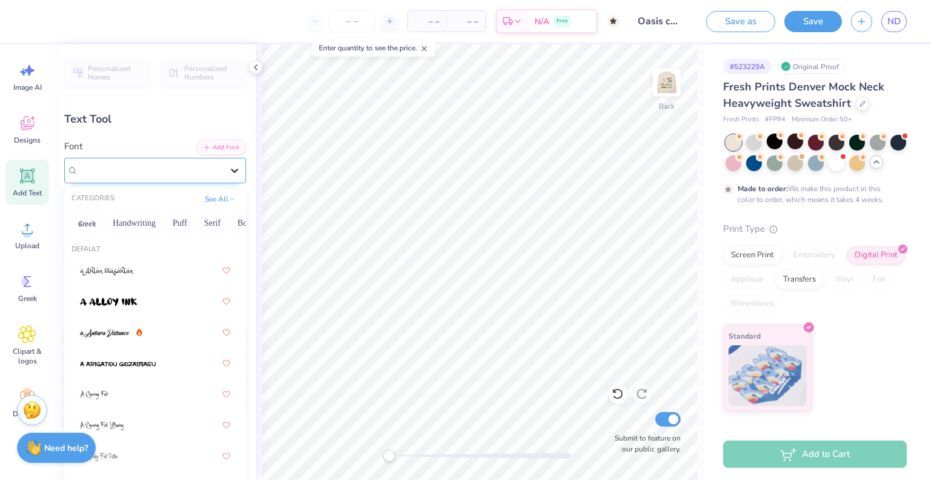
click at [235, 168] on div at bounding box center [235, 170] width 22 height 22
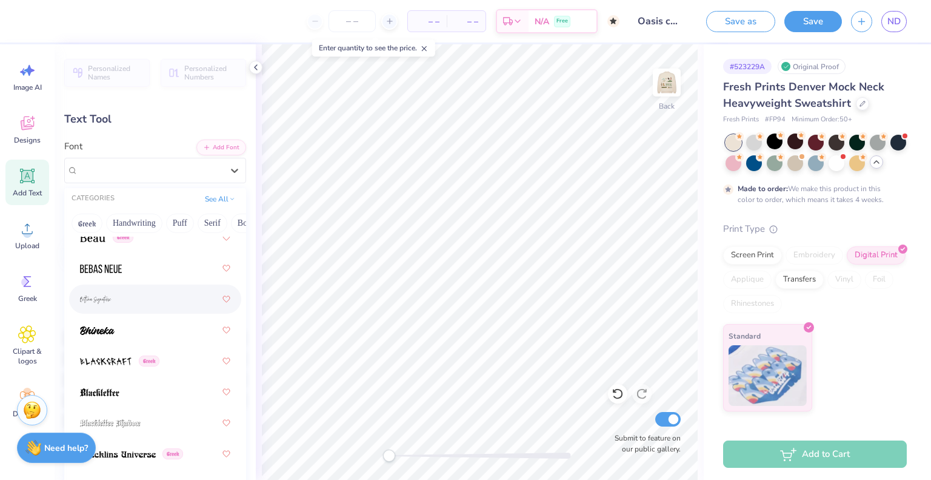
scroll to position [808, 0]
click at [172, 321] on div at bounding box center [155, 329] width 150 height 22
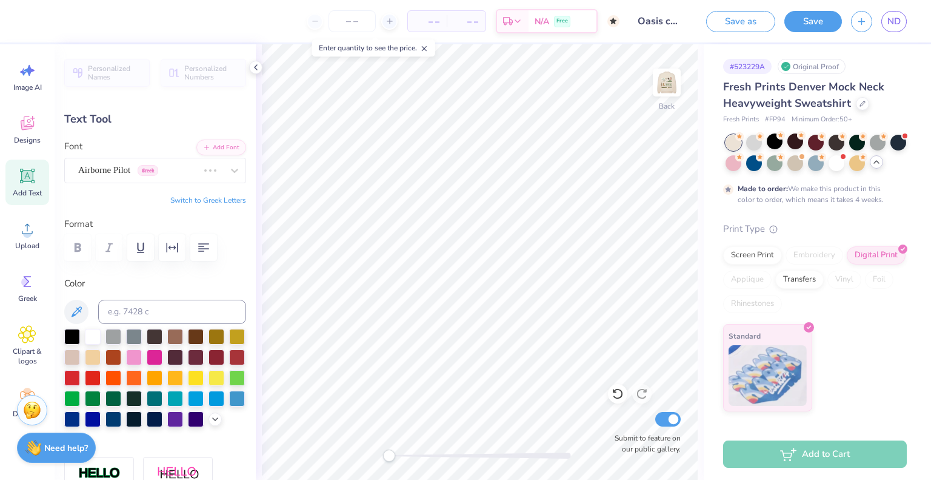
scroll to position [10, 4]
click at [121, 398] on div at bounding box center [114, 397] width 16 height 16
click at [169, 165] on div "Bhineka" at bounding box center [150, 170] width 147 height 19
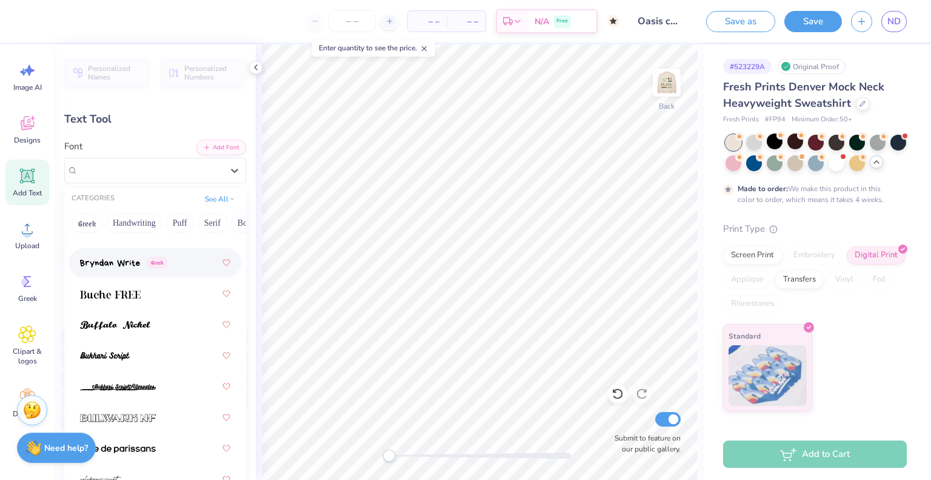
scroll to position [1524, 0]
click at [170, 358] on div at bounding box center [155, 354] width 150 height 22
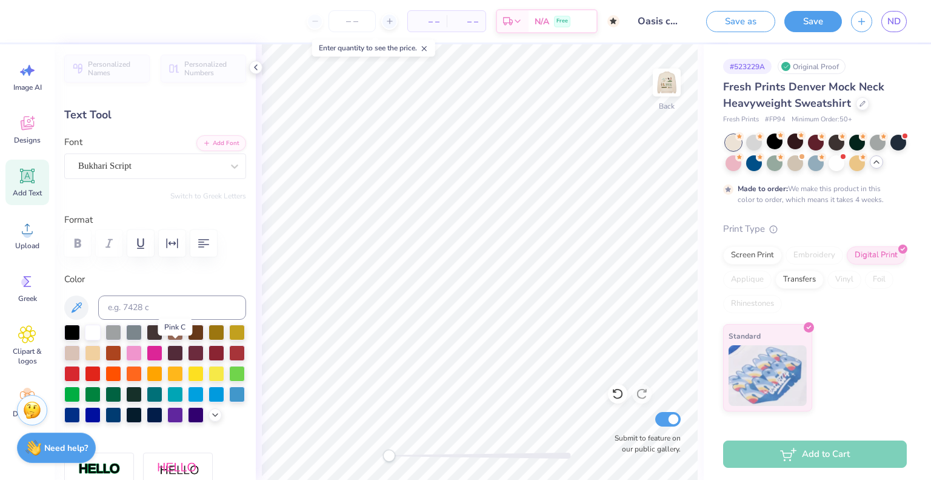
scroll to position [5, 0]
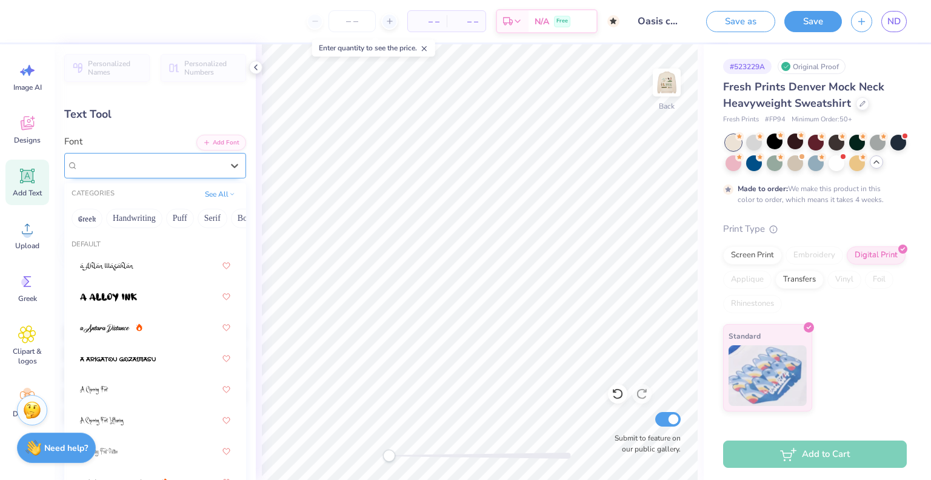
click at [179, 167] on div "Bukhari Script" at bounding box center [150, 165] width 147 height 19
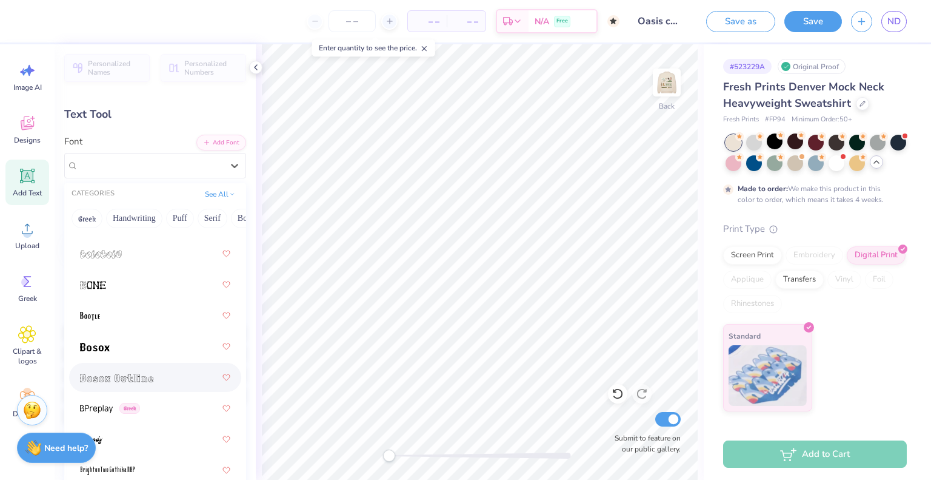
scroll to position [1140, 0]
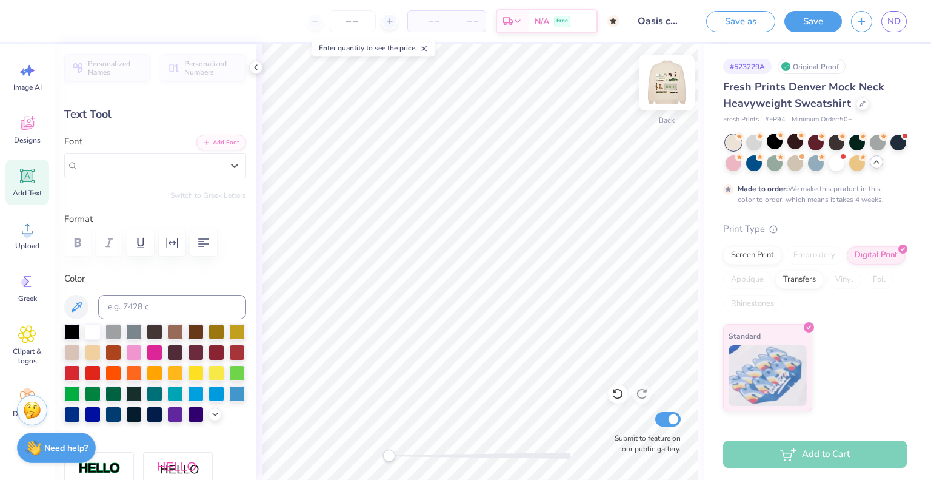
click at [666, 87] on img at bounding box center [667, 82] width 49 height 49
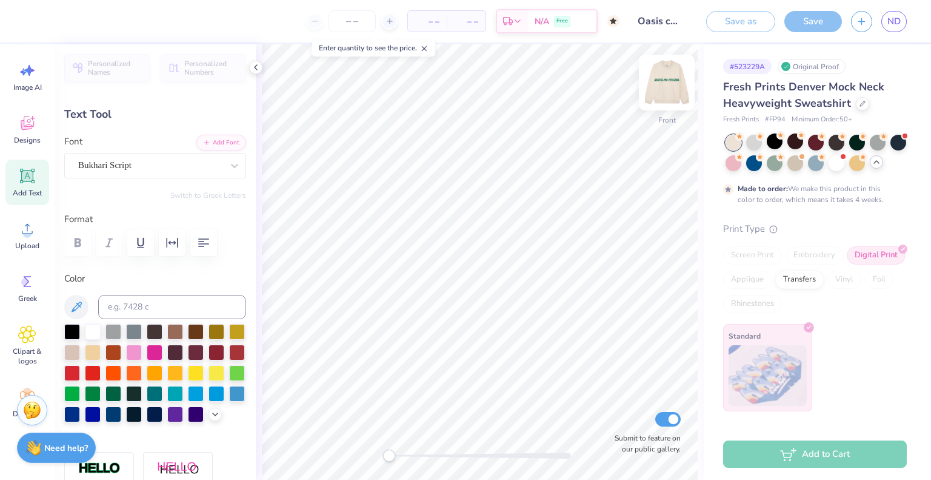
click at [655, 89] on img at bounding box center [667, 82] width 49 height 49
type input "16.26"
type input "1.52"
type input "5.88"
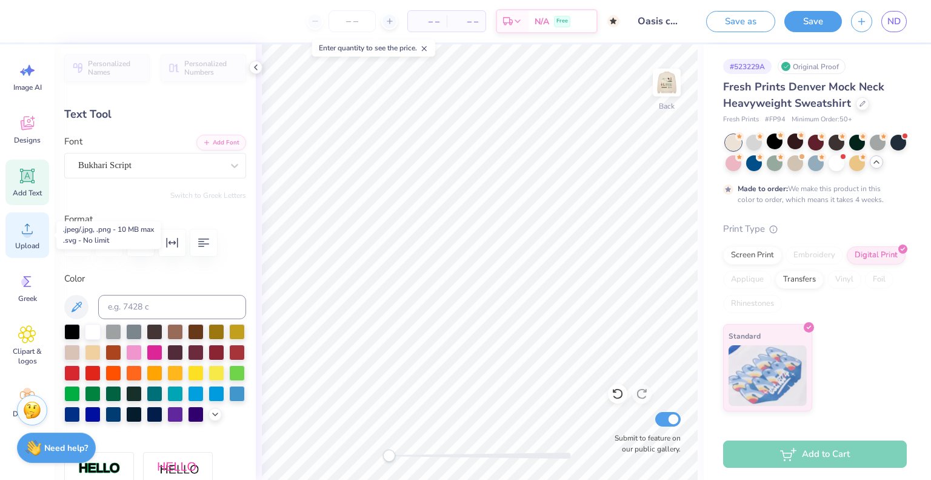
click at [28, 242] on span "Upload" at bounding box center [27, 246] width 24 height 10
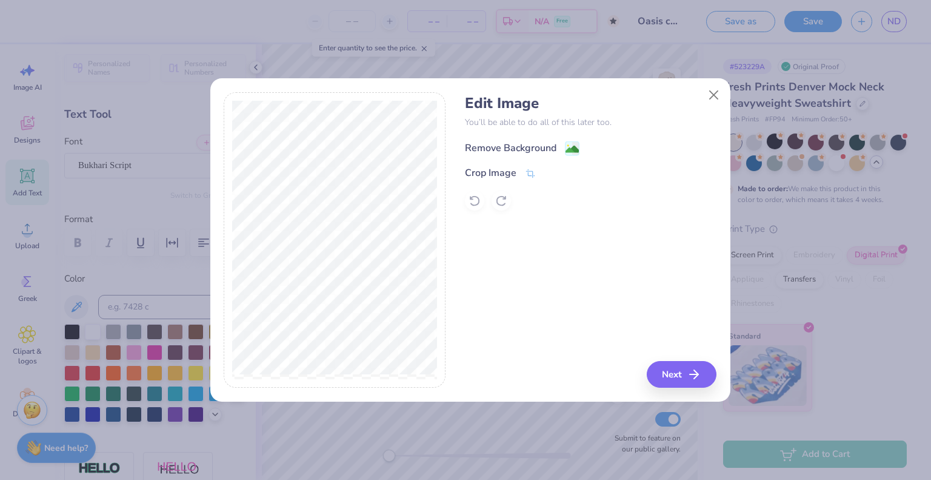
click at [553, 147] on div "Remove Background" at bounding box center [511, 148] width 92 height 15
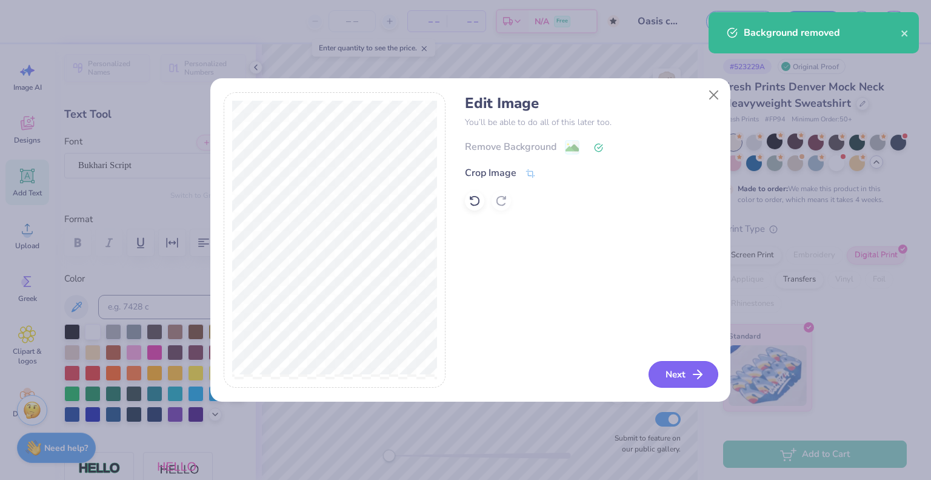
click at [680, 378] on button "Next" at bounding box center [684, 374] width 70 height 27
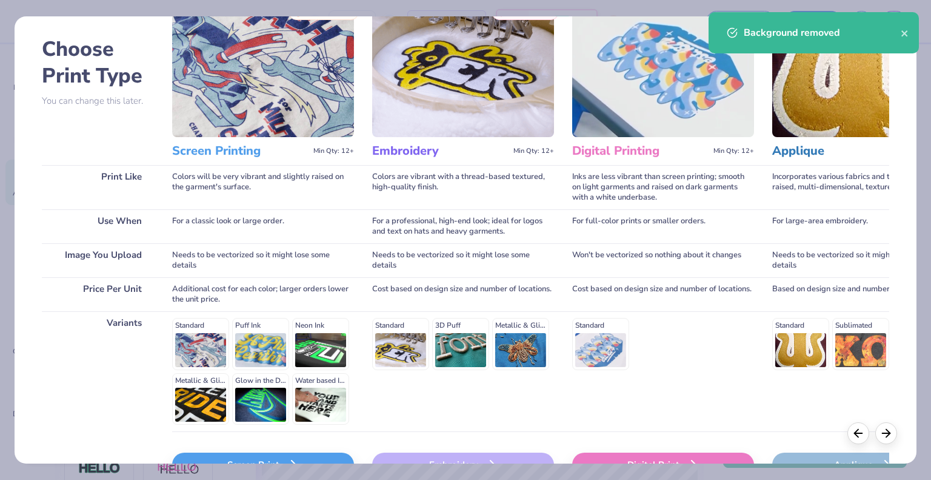
scroll to position [118, 0]
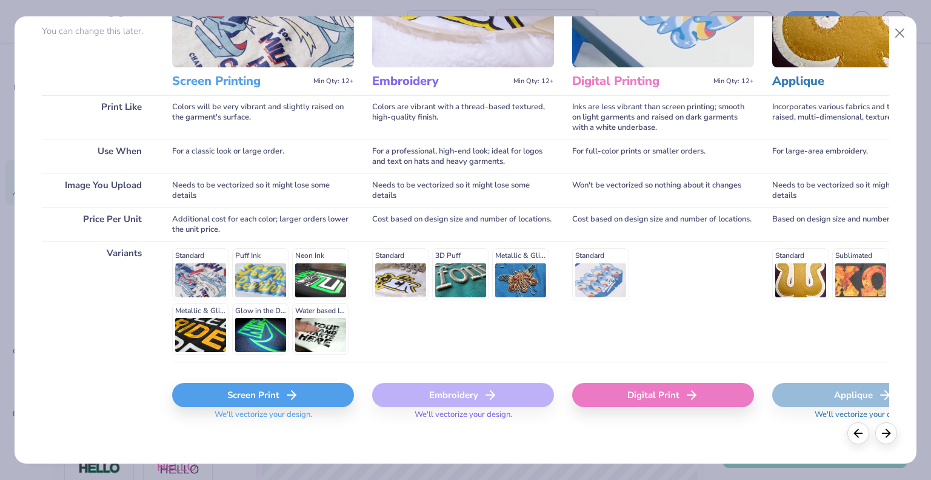
click at [645, 391] on div "Digital Print" at bounding box center [663, 395] width 182 height 24
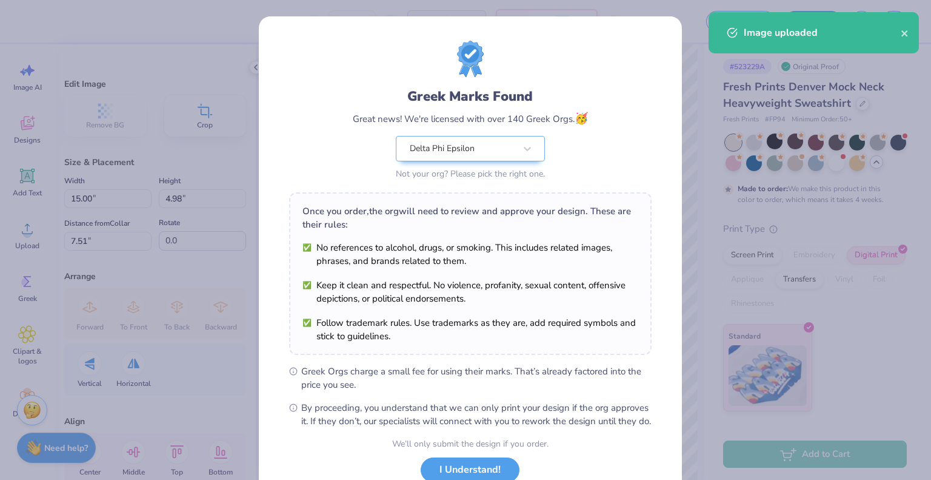
click at [548, 256] on body "– – Per Item – – Total Est. Delivery N/A Free Design Title Oasis color option S…" at bounding box center [465, 240] width 931 height 480
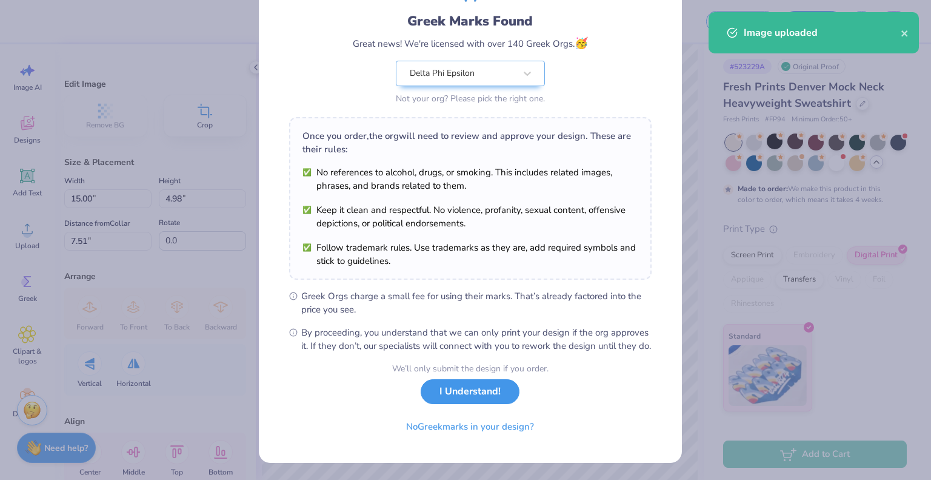
click at [489, 390] on button "I Understand!" at bounding box center [470, 391] width 99 height 25
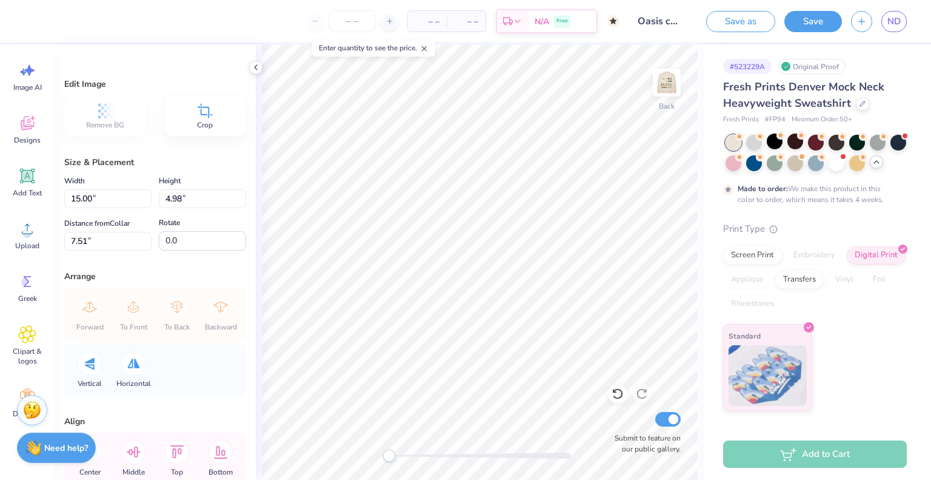
scroll to position [0, 0]
type input "4.40"
type input "13.00"
type input "4.32"
click at [670, 79] on img at bounding box center [667, 82] width 49 height 49
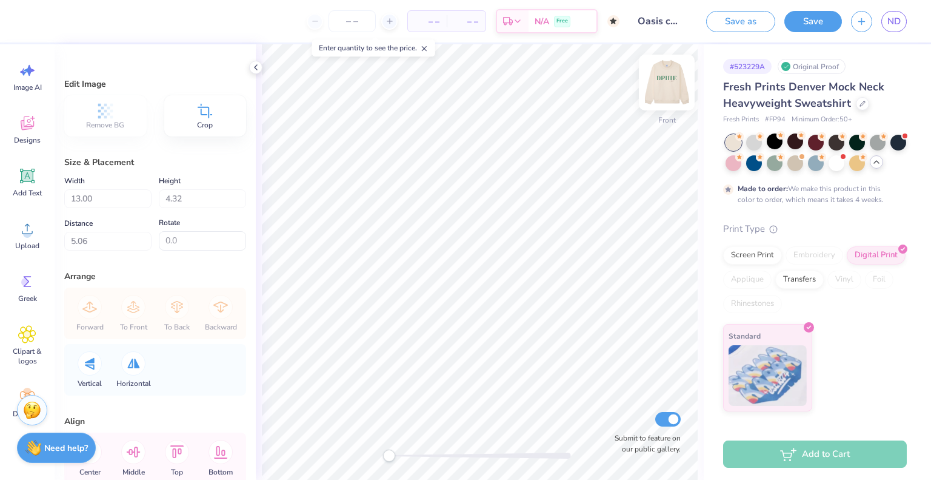
click at [670, 79] on img at bounding box center [667, 82] width 49 height 49
click at [671, 81] on img at bounding box center [667, 82] width 49 height 49
type input "3.97"
type input "12.47"
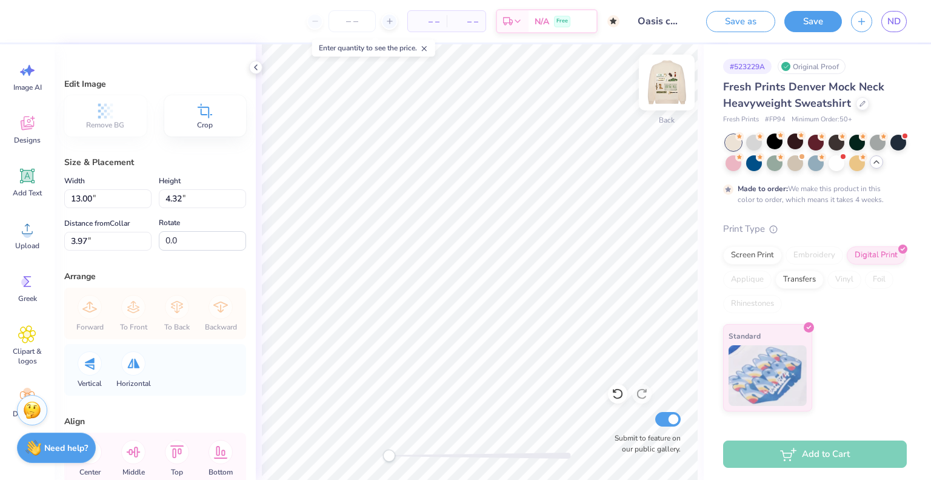
type input "4.14"
click at [669, 77] on img at bounding box center [667, 82] width 49 height 49
click at [669, 77] on img at bounding box center [667, 82] width 24 height 24
click at [662, 79] on img at bounding box center [667, 82] width 49 height 49
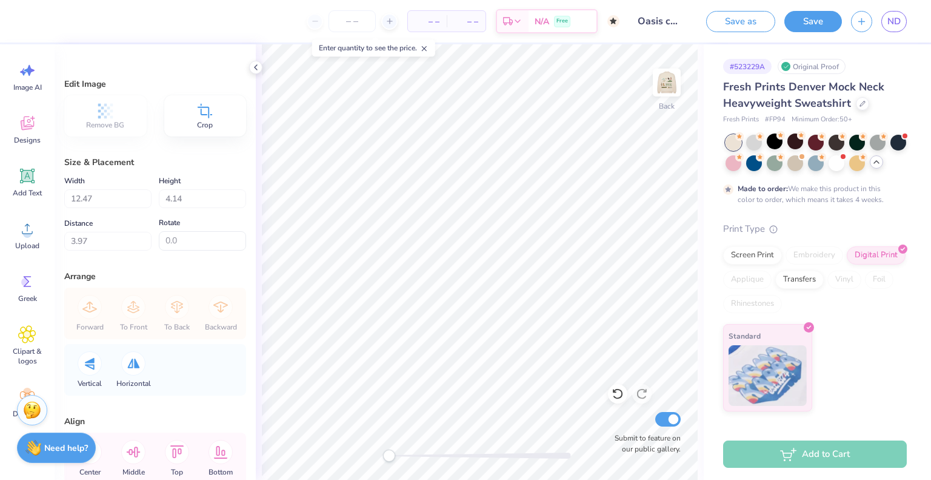
click at [662, 79] on img at bounding box center [667, 82] width 24 height 24
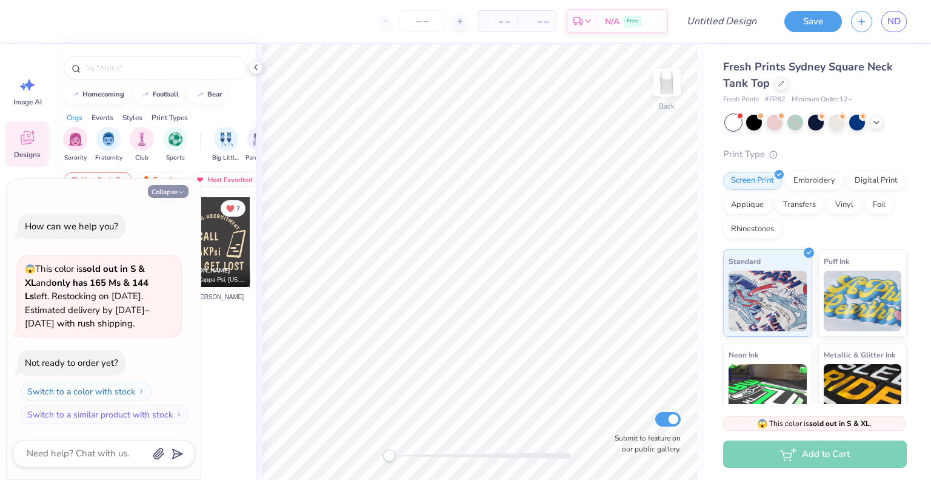
click at [175, 193] on button "Collapse" at bounding box center [168, 191] width 41 height 13
type textarea "x"
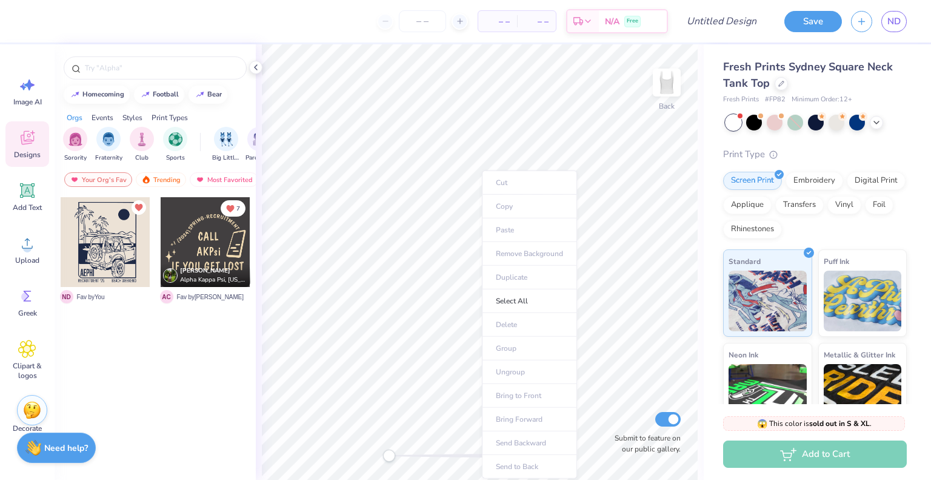
click at [482, 275] on ul "Cut Copy Paste Remove Background Duplicate Select All Delete Group Ungroup Brin…" at bounding box center [529, 324] width 95 height 308
click at [517, 227] on ul "Cut Copy Paste Remove Background Duplicate Select All Delete Group Ungroup Brin…" at bounding box center [529, 324] width 95 height 308
click at [888, 19] on span "ND" at bounding box center [894, 22] width 13 height 14
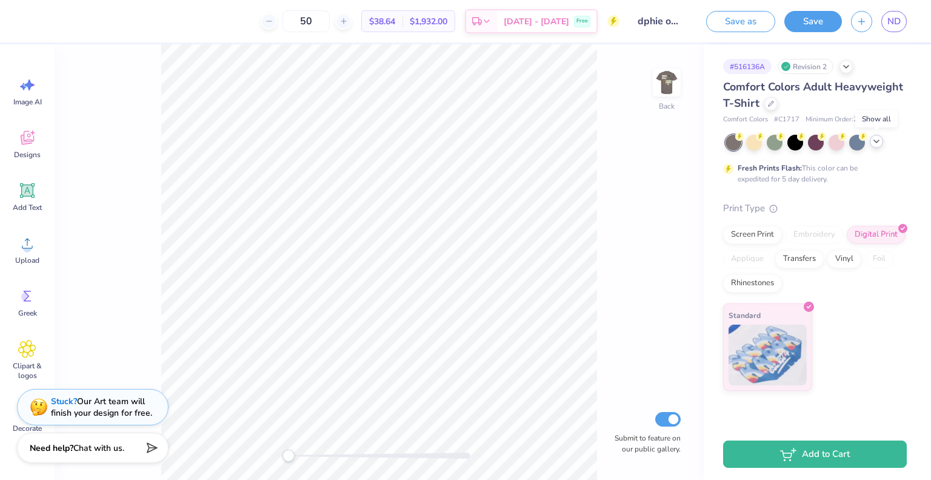
click at [877, 140] on icon at bounding box center [877, 141] width 10 height 10
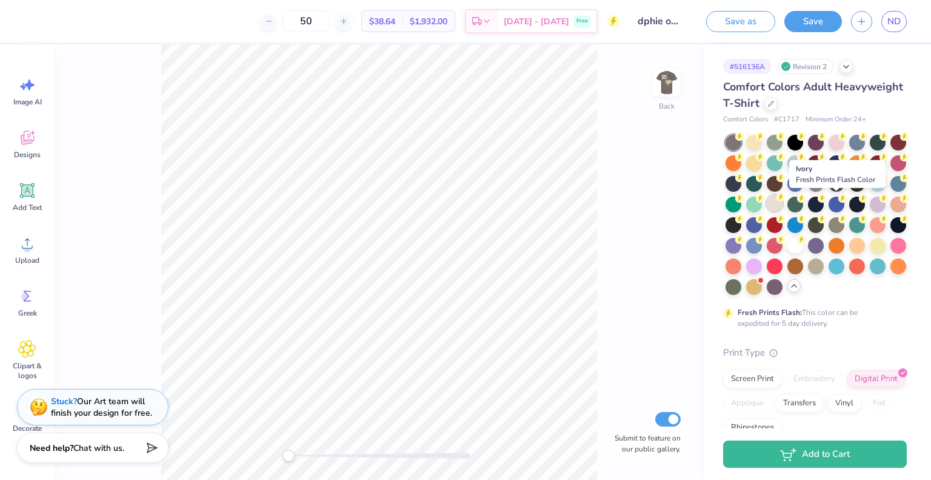
click at [783, 199] on div at bounding box center [775, 203] width 16 height 16
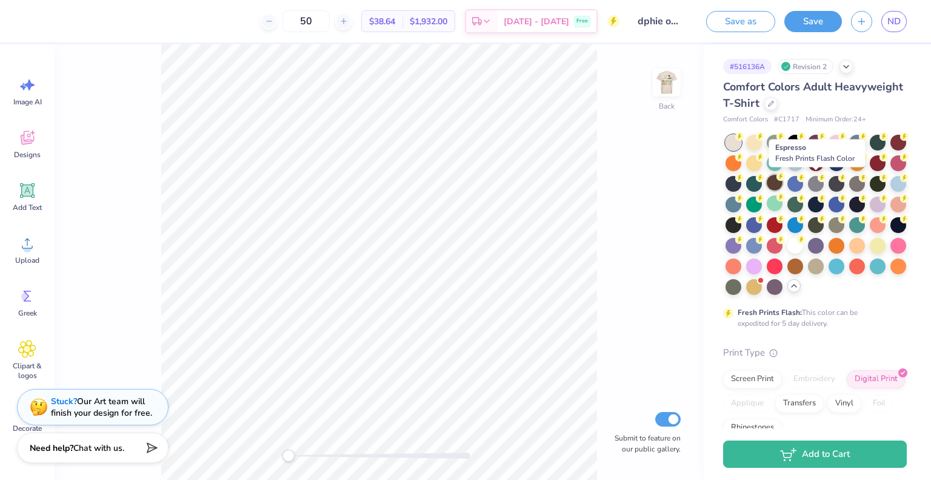
click at [783, 179] on div at bounding box center [775, 183] width 16 height 16
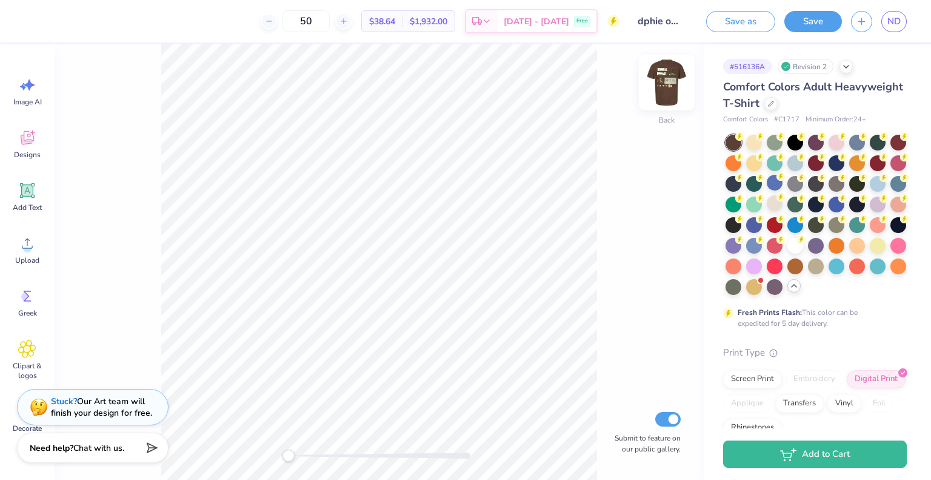
click at [668, 82] on img at bounding box center [667, 82] width 49 height 49
click at [668, 82] on img at bounding box center [667, 82] width 24 height 24
click at [776, 142] on div at bounding box center [775, 141] width 16 height 16
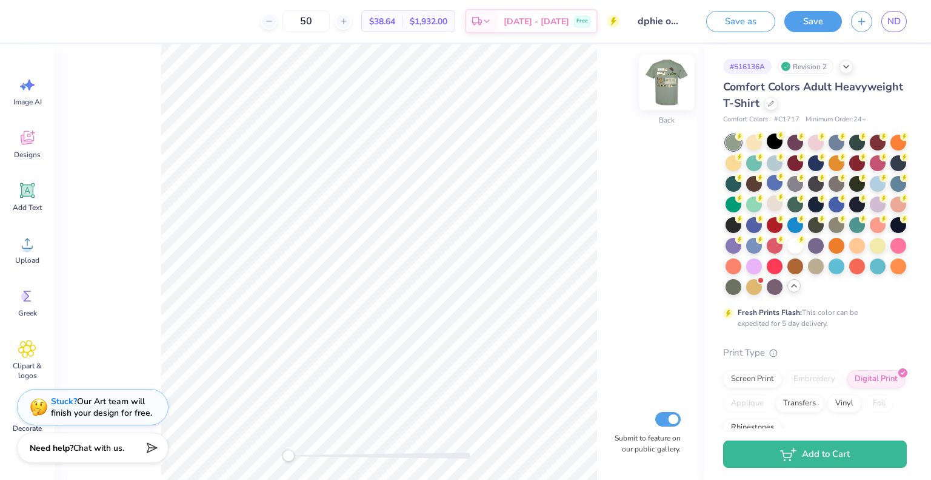
click at [658, 78] on img at bounding box center [667, 82] width 49 height 49
click at [658, 78] on img at bounding box center [667, 82] width 24 height 24
click at [762, 199] on div at bounding box center [754, 203] width 16 height 16
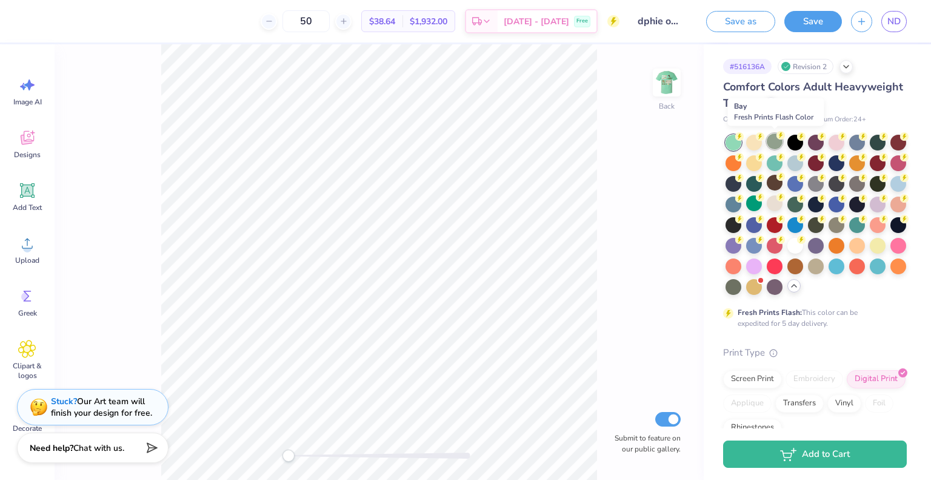
click at [771, 146] on div at bounding box center [775, 141] width 16 height 16
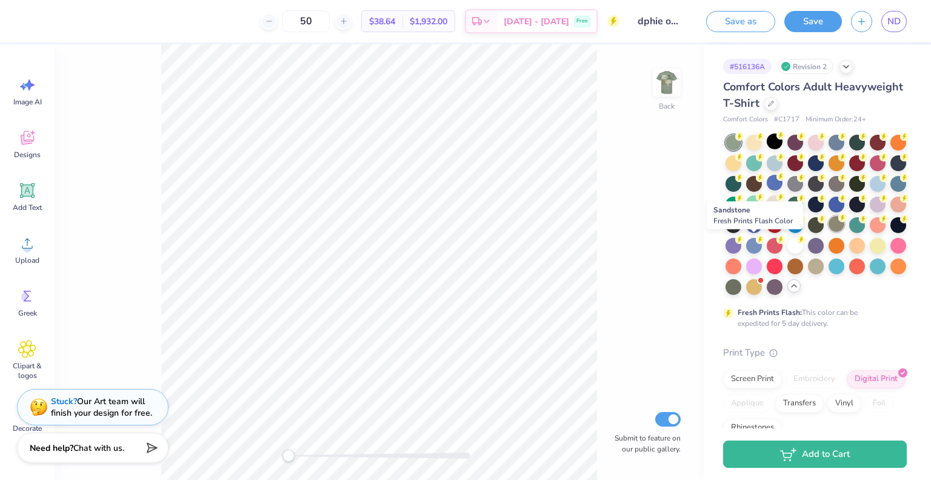
click at [829, 232] on div at bounding box center [837, 224] width 16 height 16
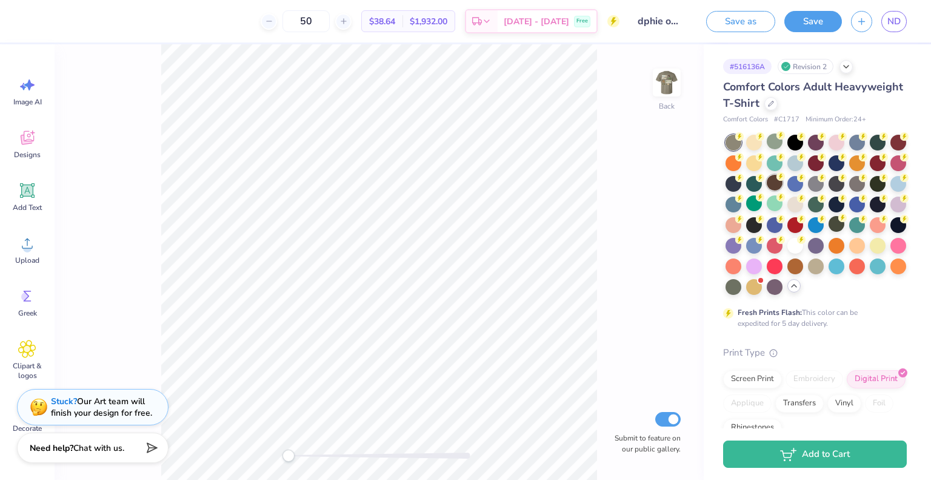
click at [783, 181] on div at bounding box center [775, 183] width 16 height 16
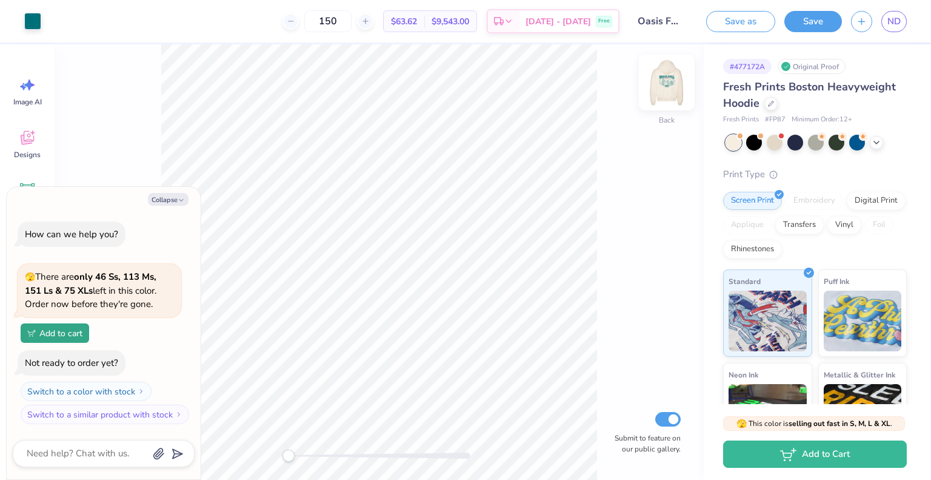
click at [669, 84] on img at bounding box center [667, 82] width 49 height 49
type textarea "x"
click at [895, 21] on span "ND" at bounding box center [894, 22] width 13 height 14
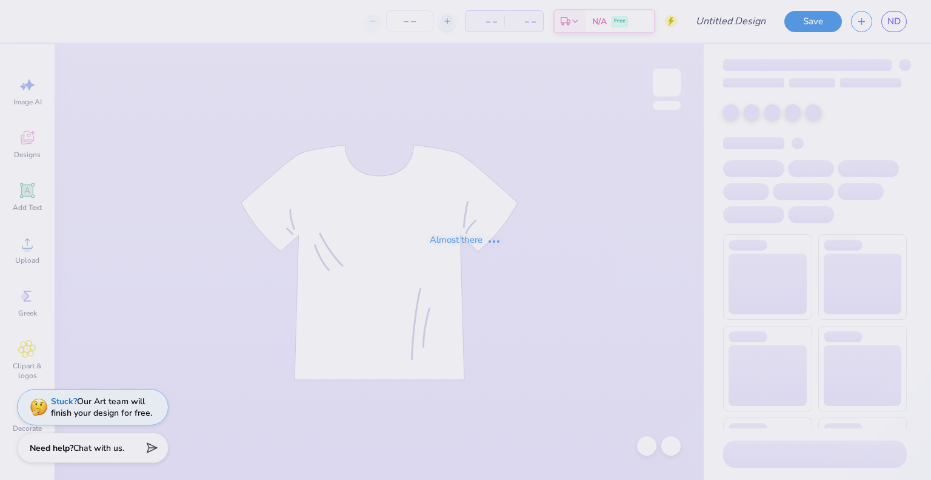
type input "Oasis color option"
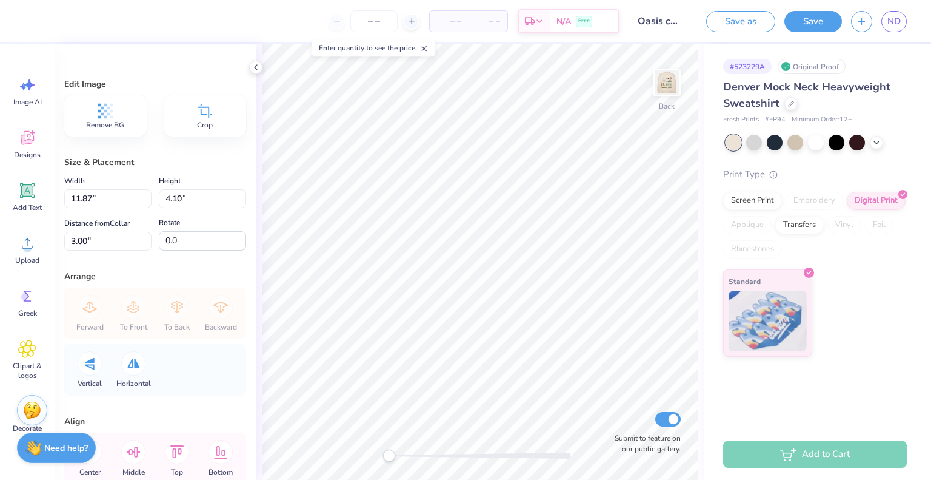
type input "6.56"
type input "2.27"
click at [670, 75] on img at bounding box center [667, 82] width 49 height 49
drag, startPoint x: 669, startPoint y: 75, endPoint x: 651, endPoint y: 79, distance: 18.0
click at [651, 79] on img at bounding box center [667, 82] width 49 height 49
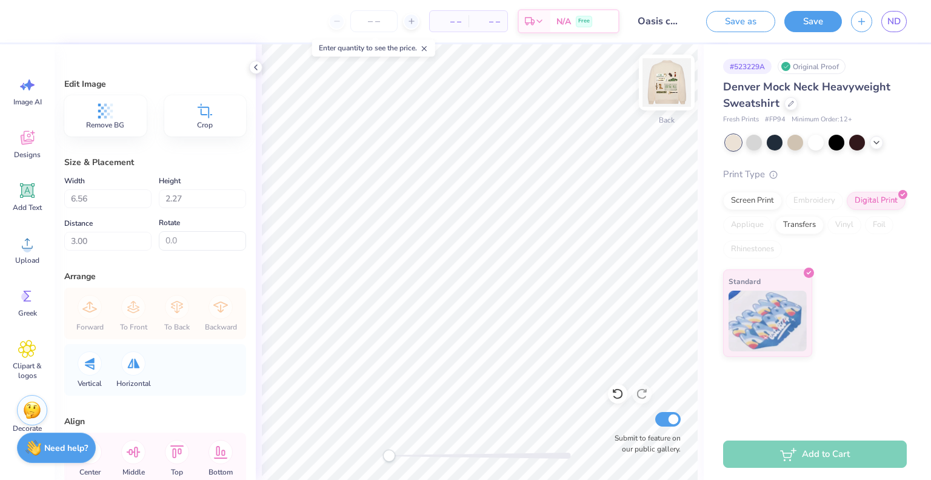
click at [668, 91] on img at bounding box center [667, 82] width 49 height 49
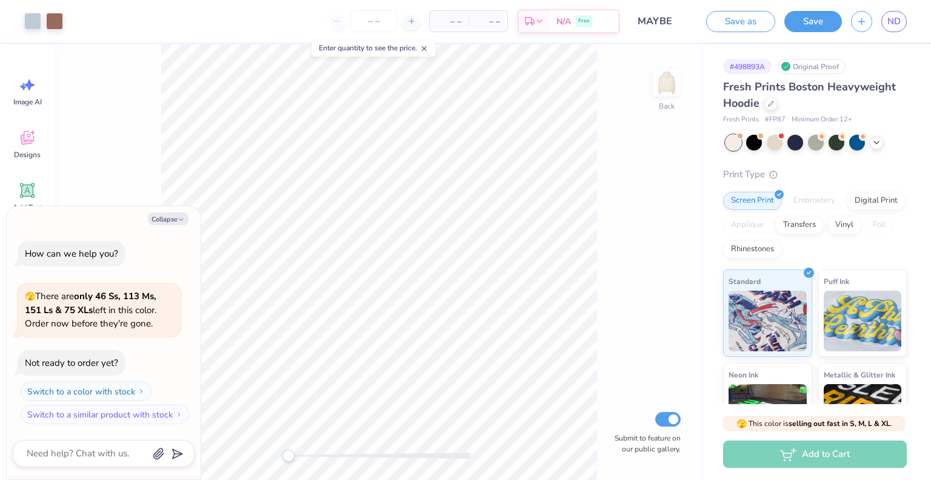
type textarea "x"
